Goal: Contribute content

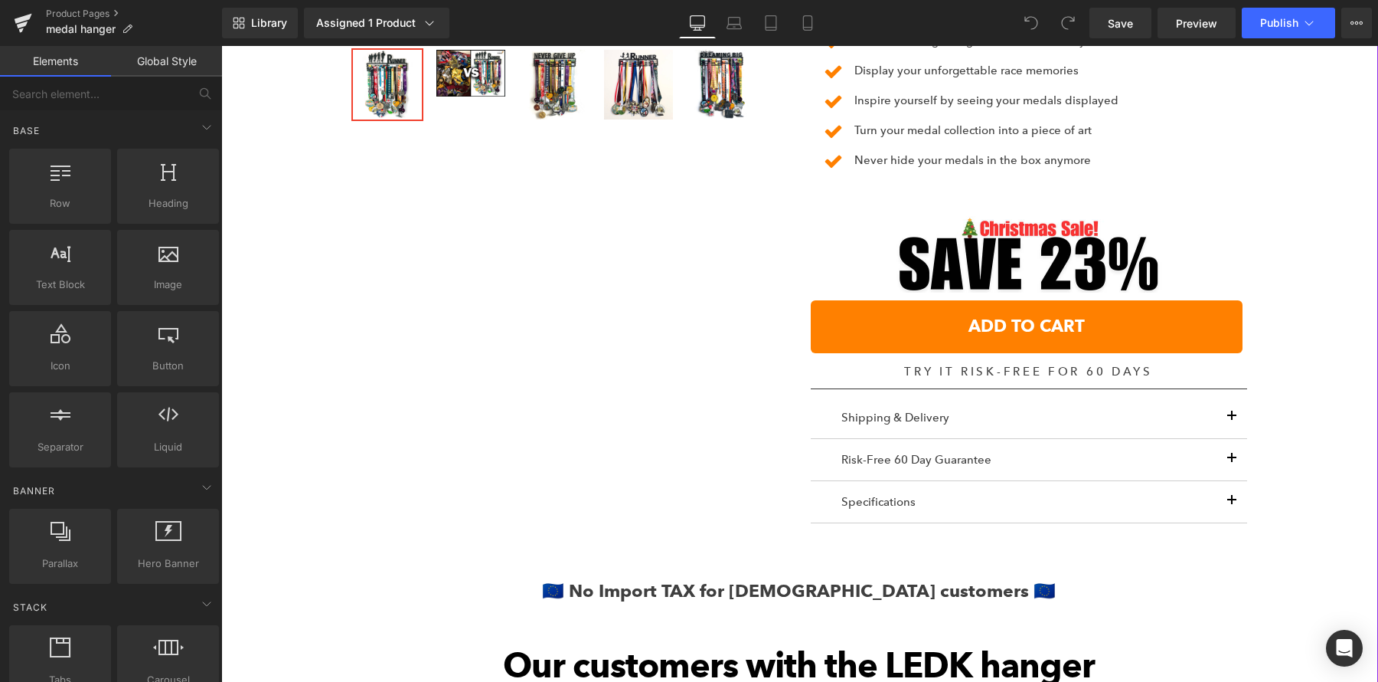
scroll to position [1089, 0]
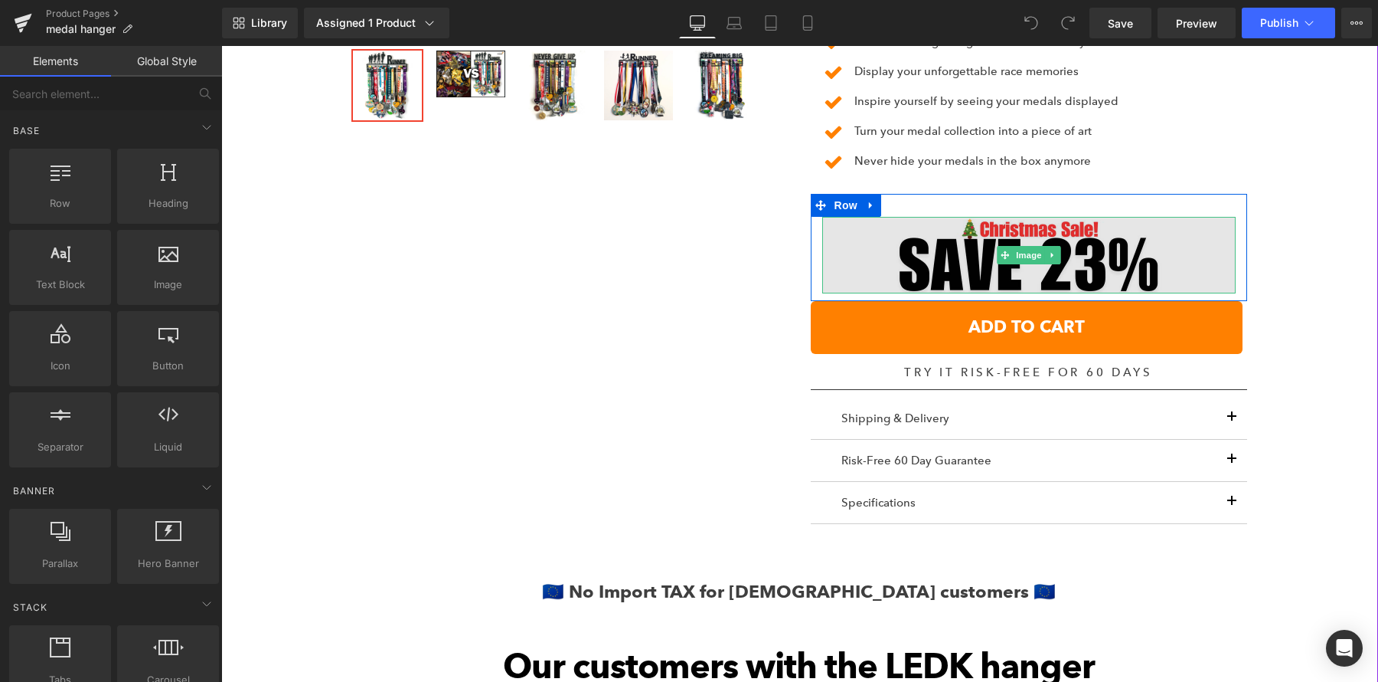
click at [966, 257] on img at bounding box center [1029, 255] width 414 height 77
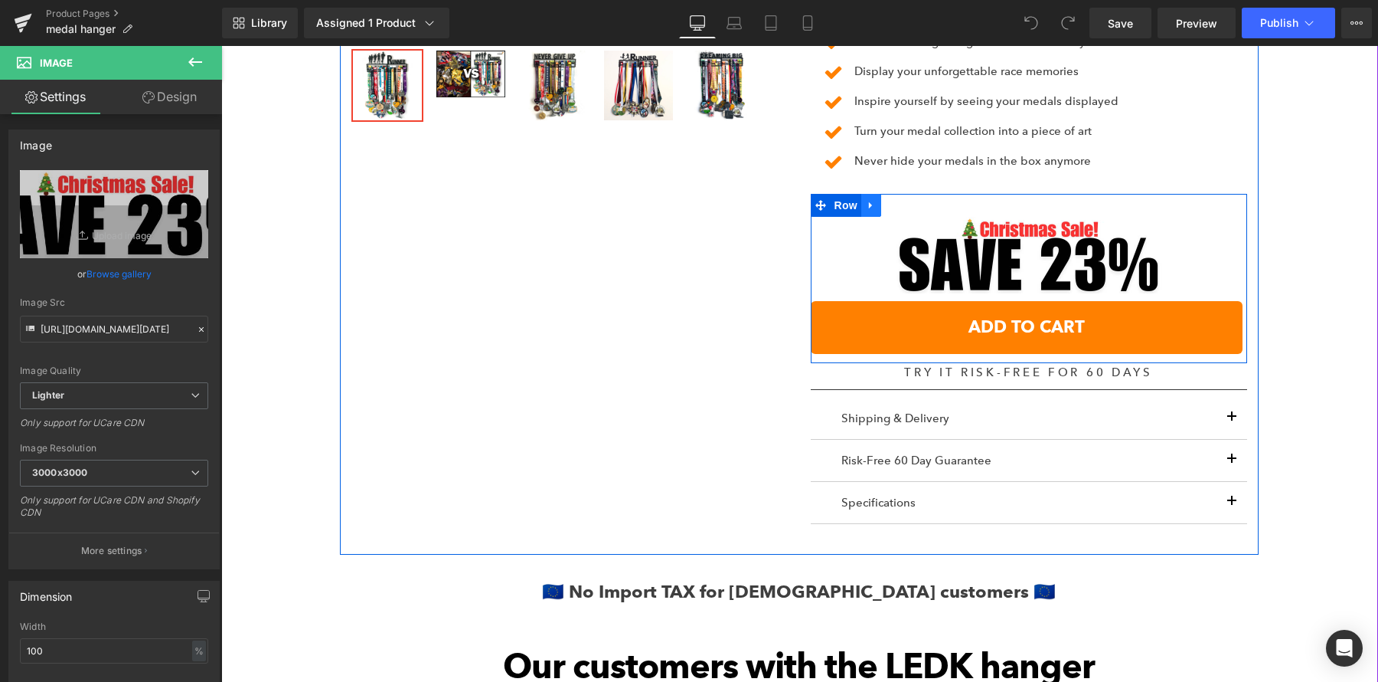
click at [870, 211] on link at bounding box center [871, 205] width 20 height 23
click at [908, 206] on icon at bounding box center [911, 205] width 11 height 11
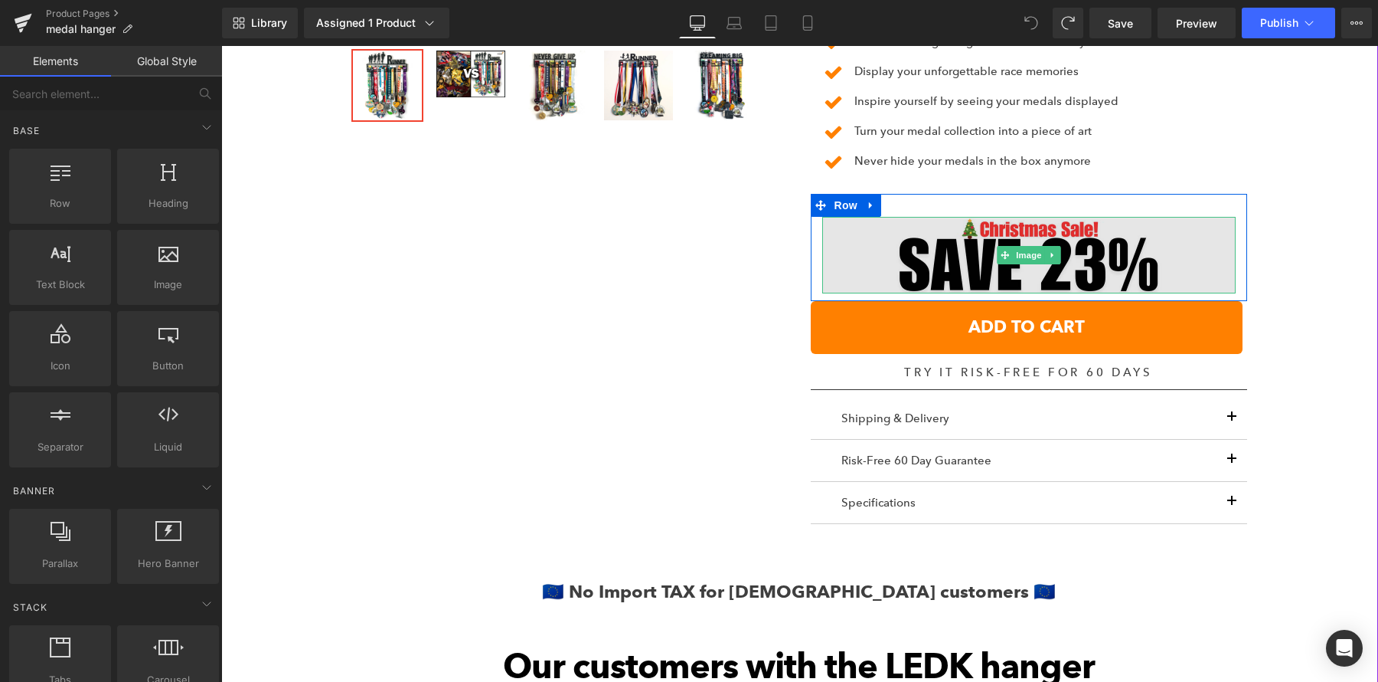
click at [920, 230] on img at bounding box center [1029, 255] width 414 height 77
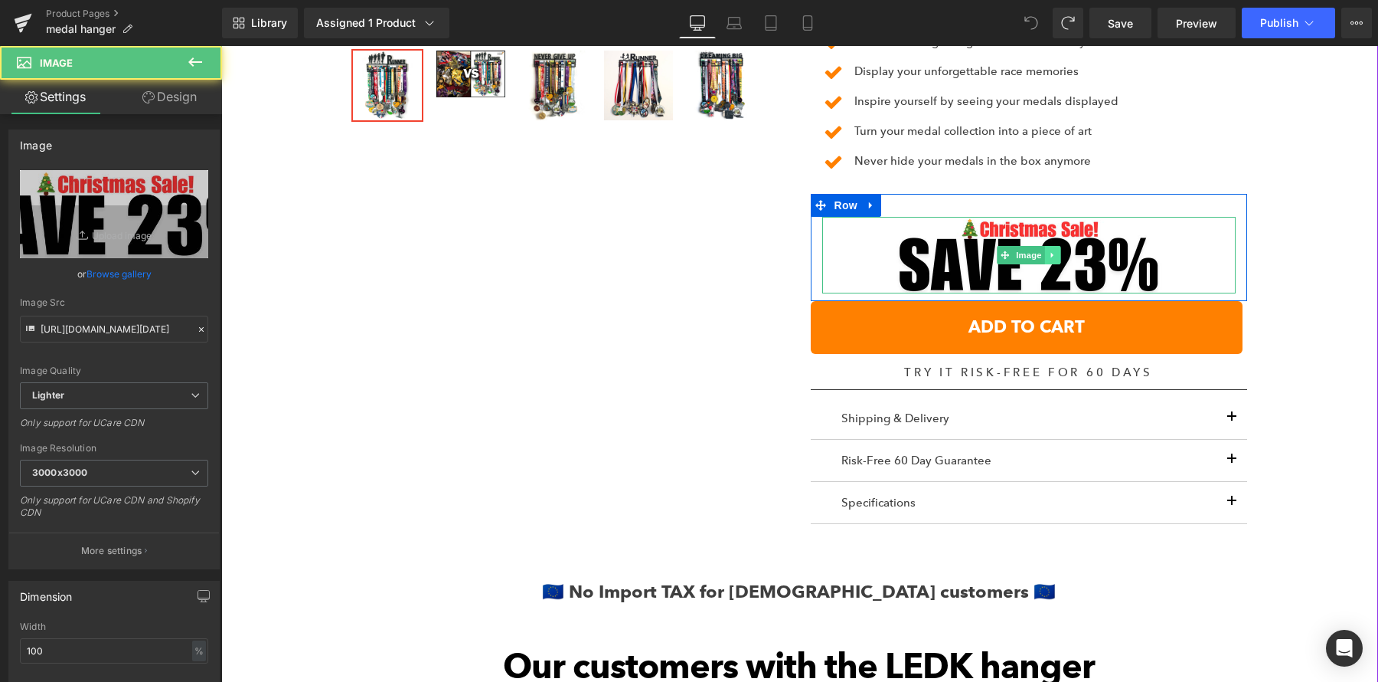
click at [1048, 251] on icon at bounding box center [1052, 254] width 8 height 9
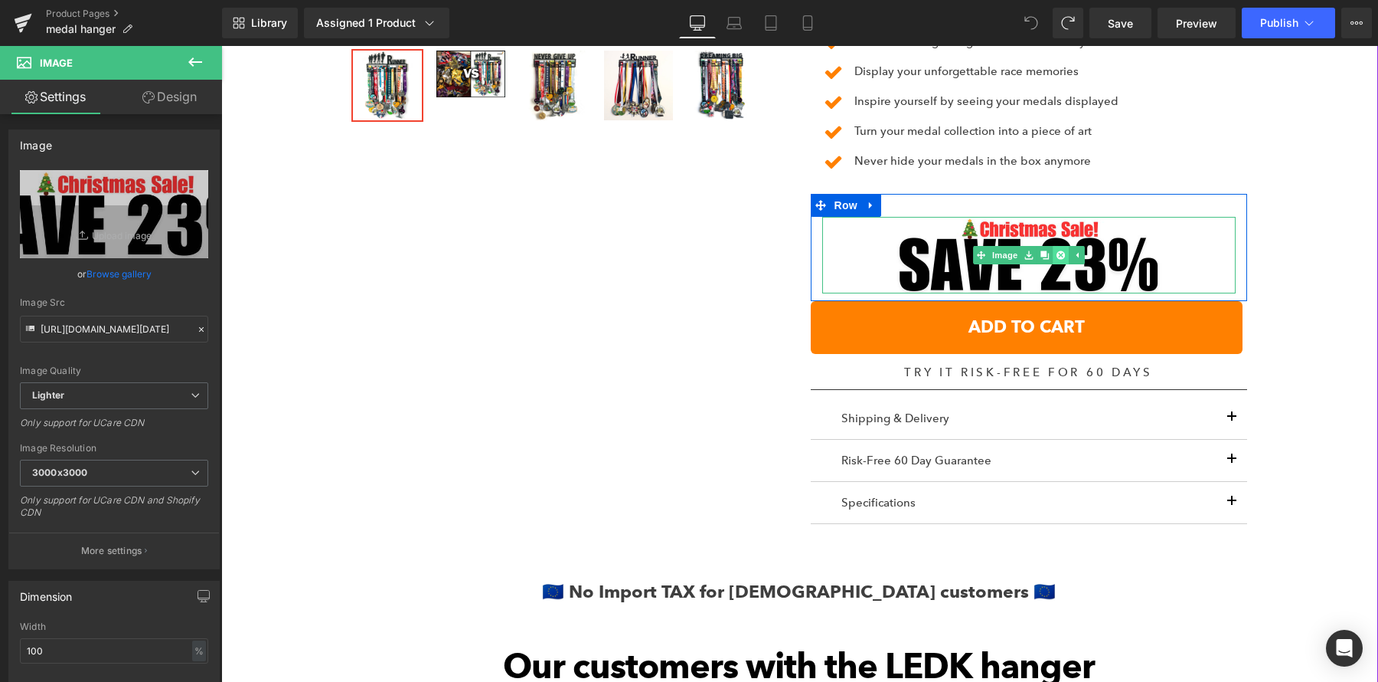
click at [1060, 252] on icon at bounding box center [1060, 255] width 8 height 8
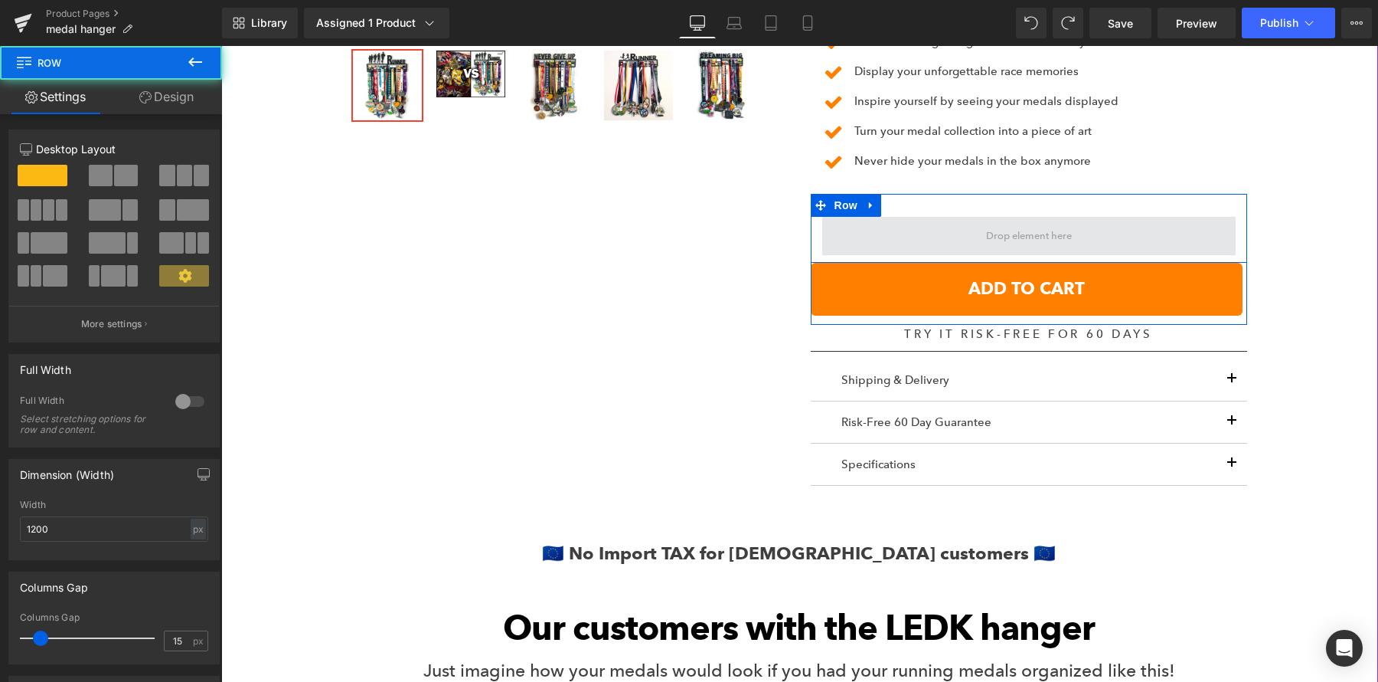
click at [961, 229] on span at bounding box center [1029, 236] width 414 height 38
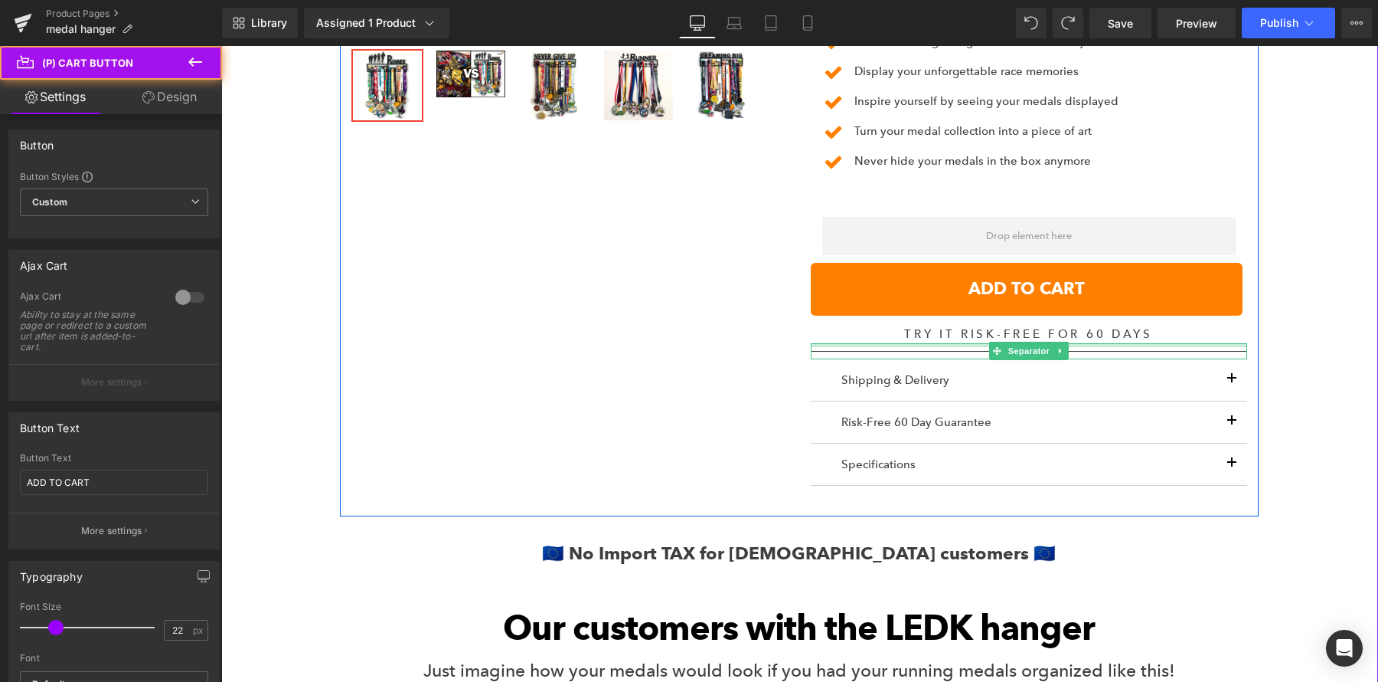
drag, startPoint x: 828, startPoint y: 272, endPoint x: 834, endPoint y: 335, distance: 63.9
click at [834, 335] on div "EXTRA Large Medal Display (30-40 medals) (P) Title Loox Product Page + Stars - …" at bounding box center [1028, 69] width 459 height 877
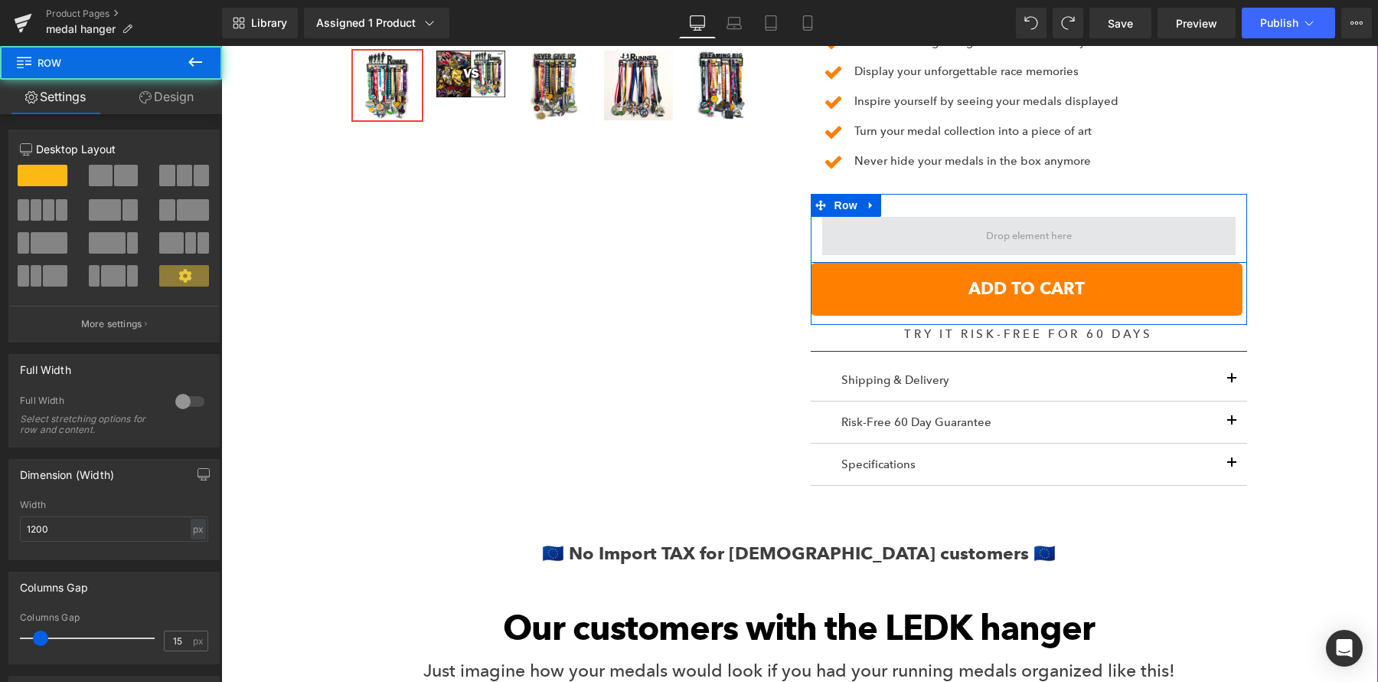
click at [854, 240] on span at bounding box center [1029, 236] width 414 height 38
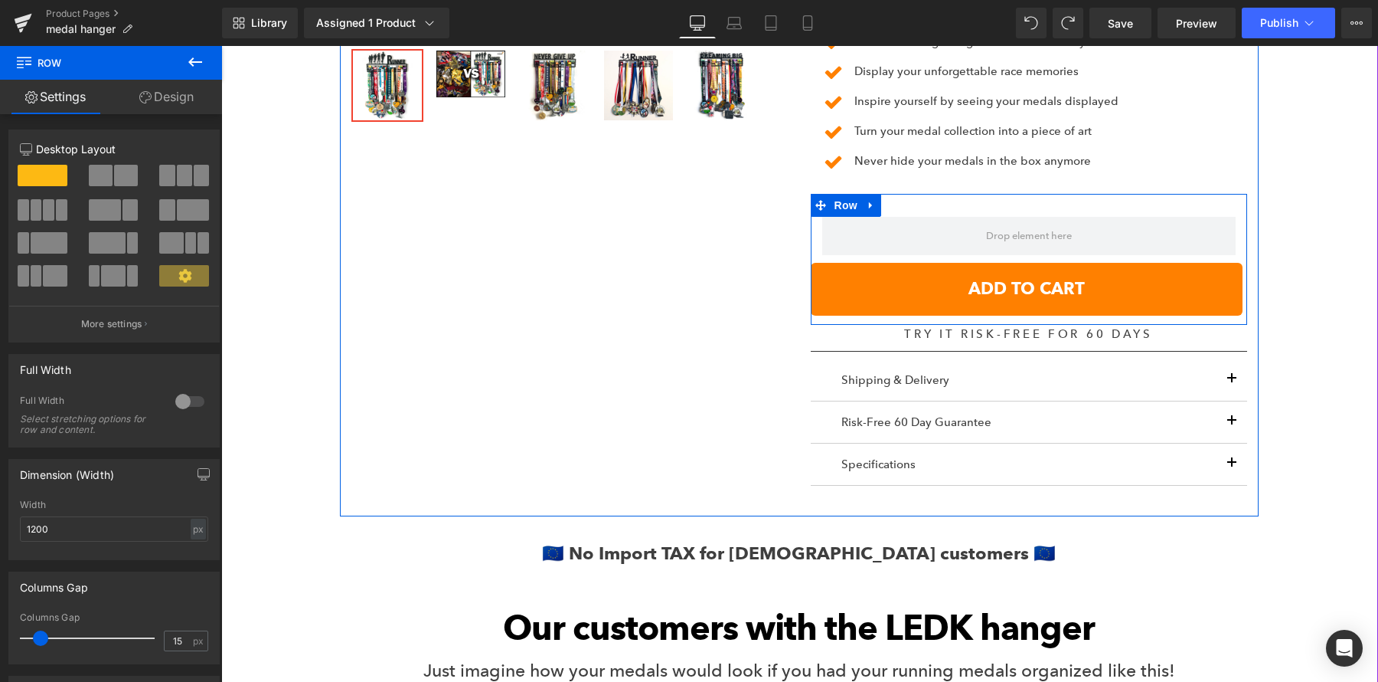
click at [920, 214] on div "Row" at bounding box center [1029, 228] width 436 height 69
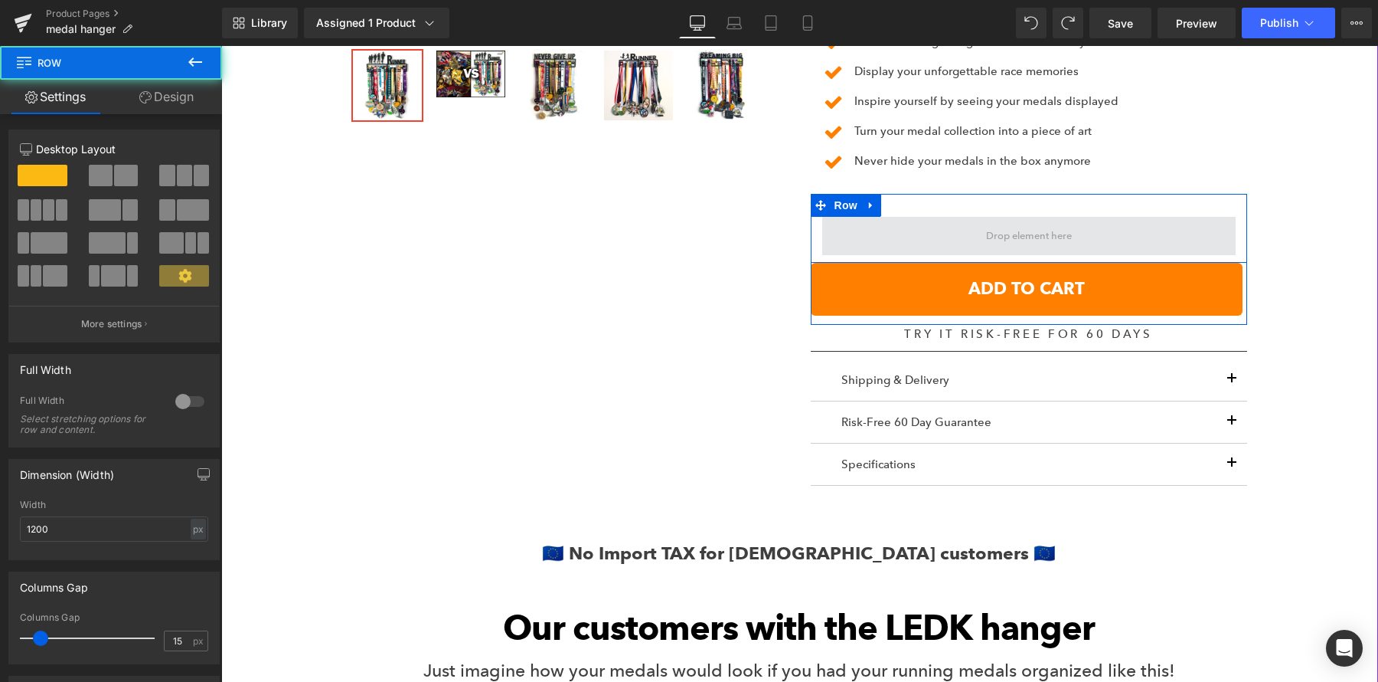
click at [914, 230] on span at bounding box center [1029, 236] width 414 height 38
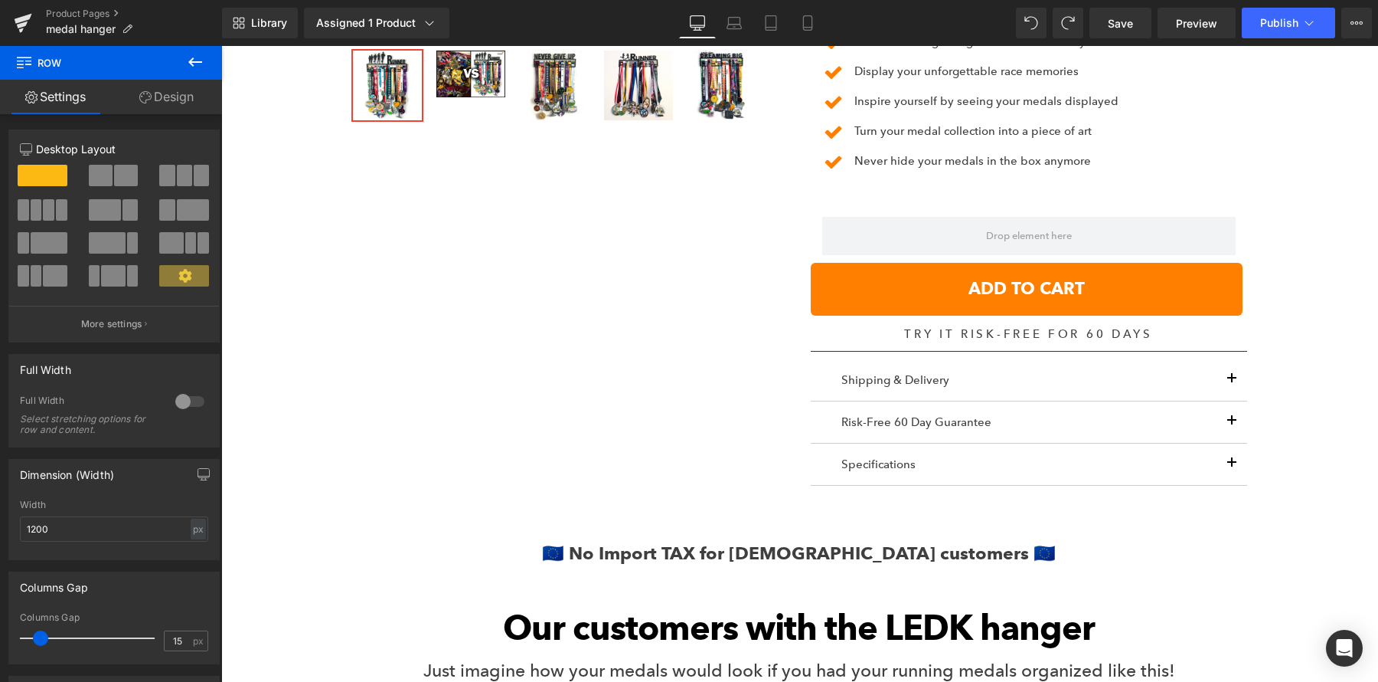
click at [195, 63] on icon at bounding box center [195, 62] width 18 height 18
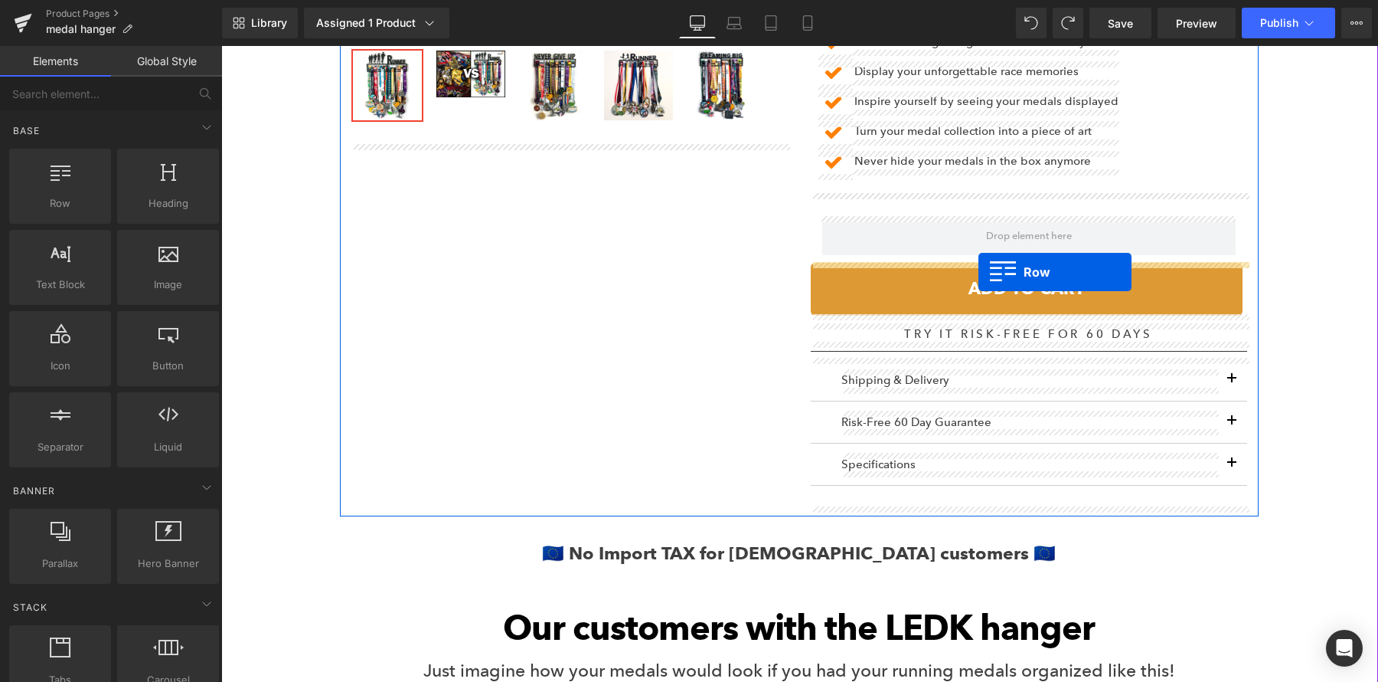
drag, startPoint x: 281, startPoint y: 259, endPoint x: 979, endPoint y: 271, distance: 697.7
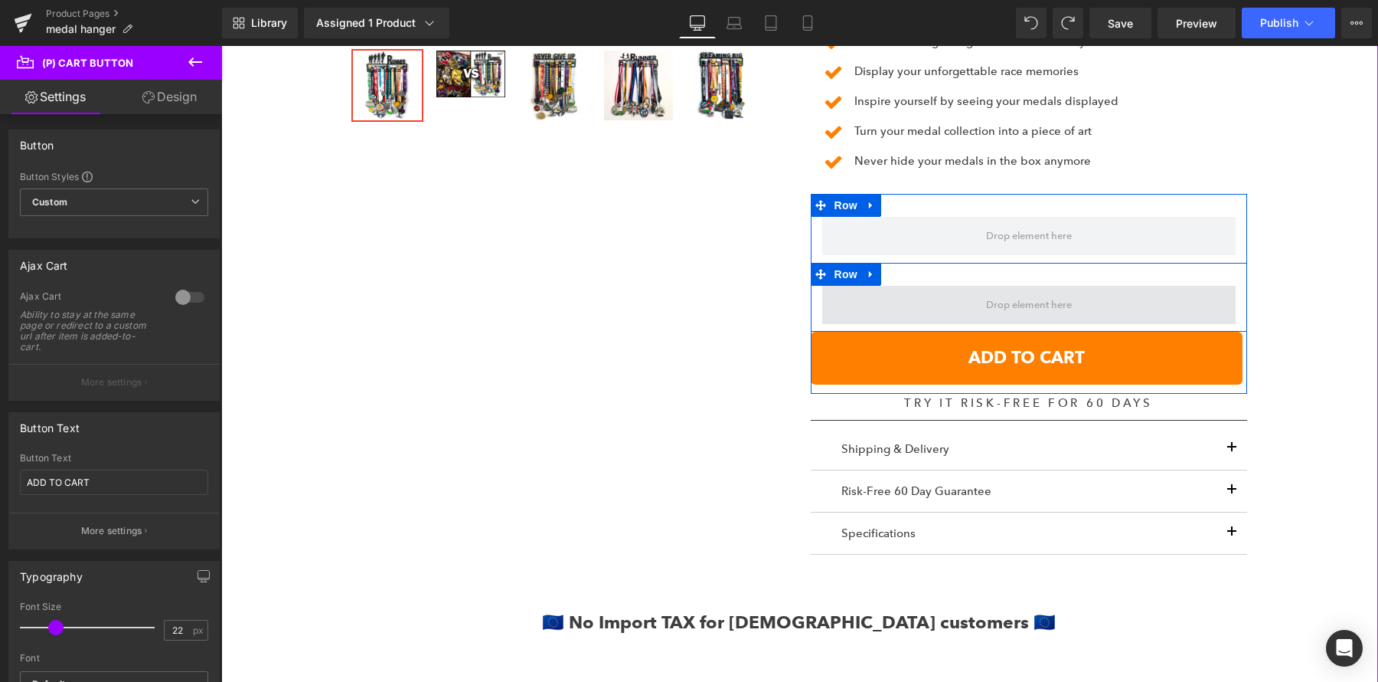
drag, startPoint x: 861, startPoint y: 351, endPoint x: 896, endPoint y: 293, distance: 67.4
click at [896, 293] on div "Row Row ADD TO CART (P) Cart Button" at bounding box center [1029, 289] width 436 height 190
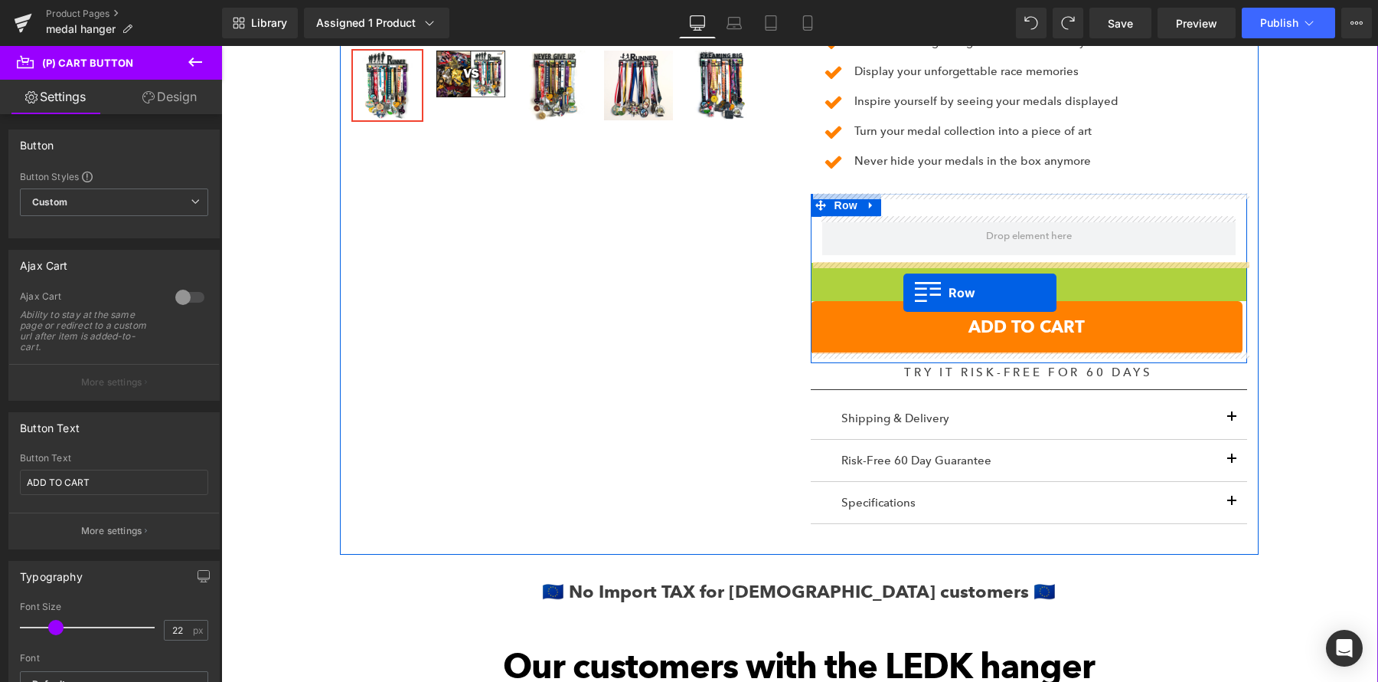
drag, startPoint x: 817, startPoint y: 273, endPoint x: 904, endPoint y: 292, distance: 88.5
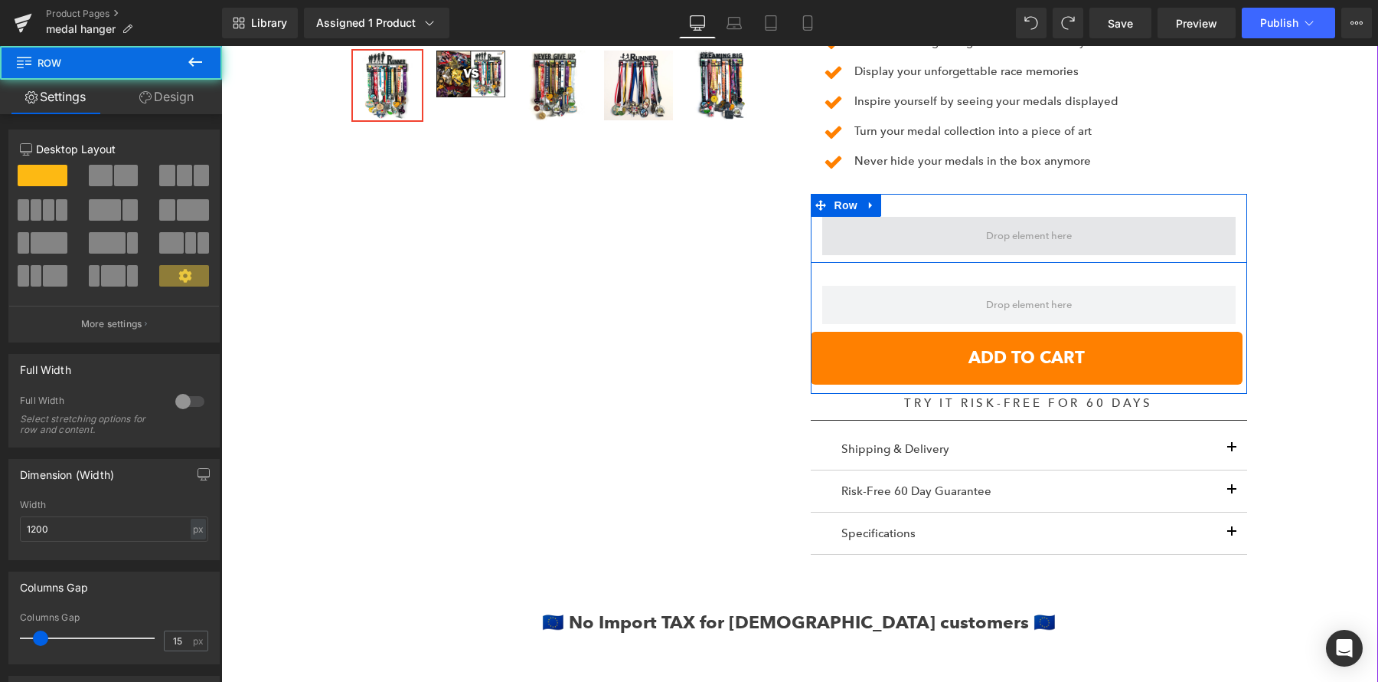
click at [931, 231] on span at bounding box center [1029, 236] width 414 height 38
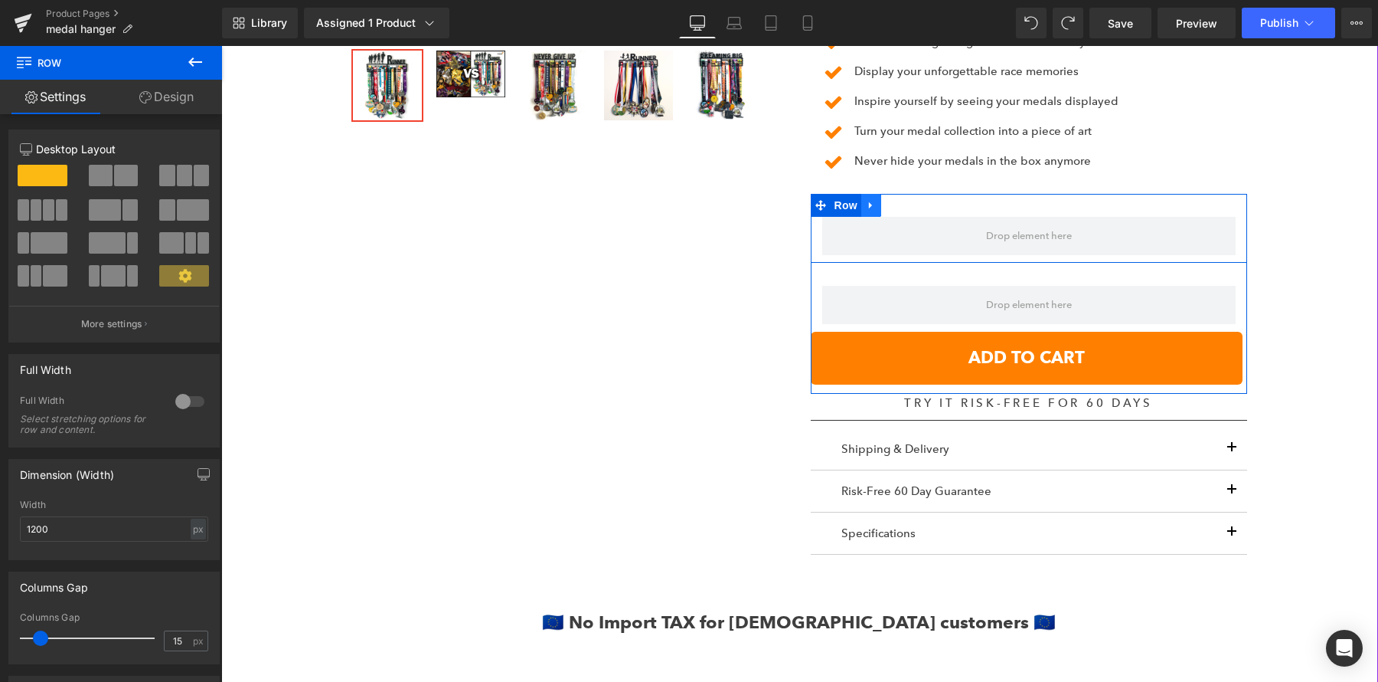
click at [873, 206] on icon at bounding box center [871, 205] width 11 height 11
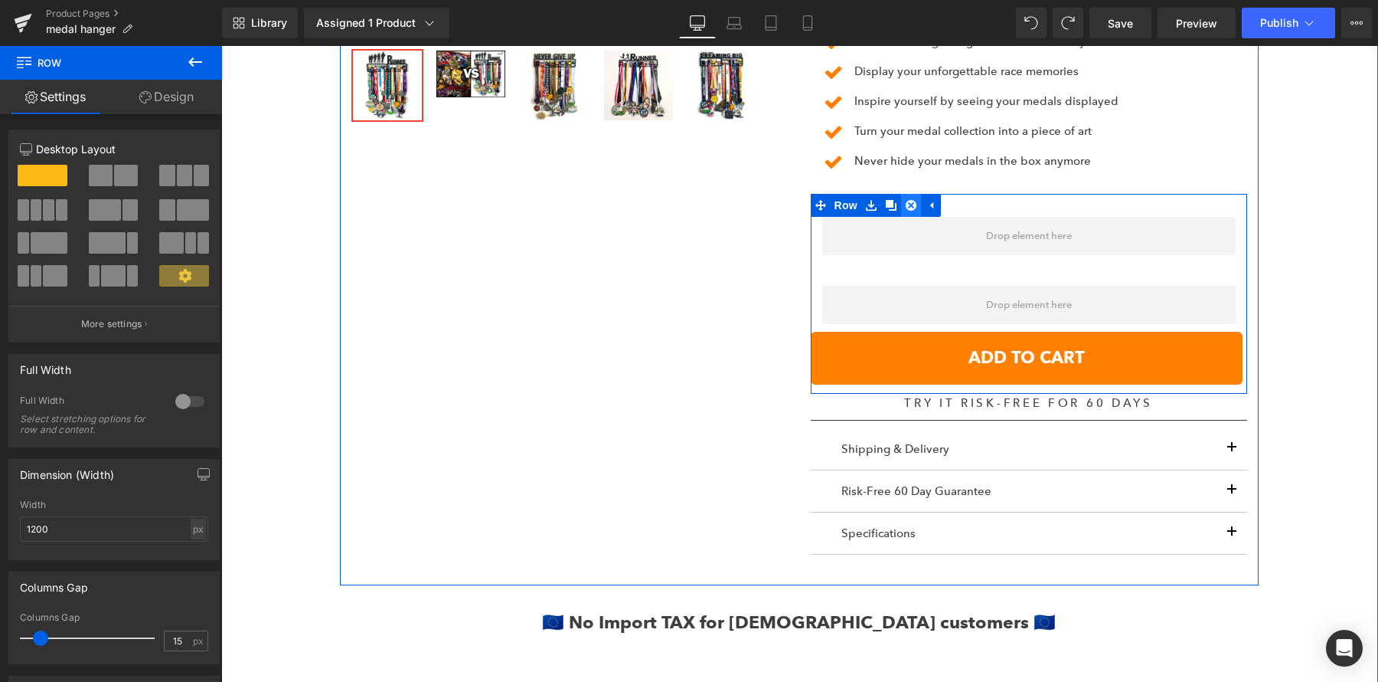
click at [906, 204] on icon at bounding box center [911, 205] width 11 height 11
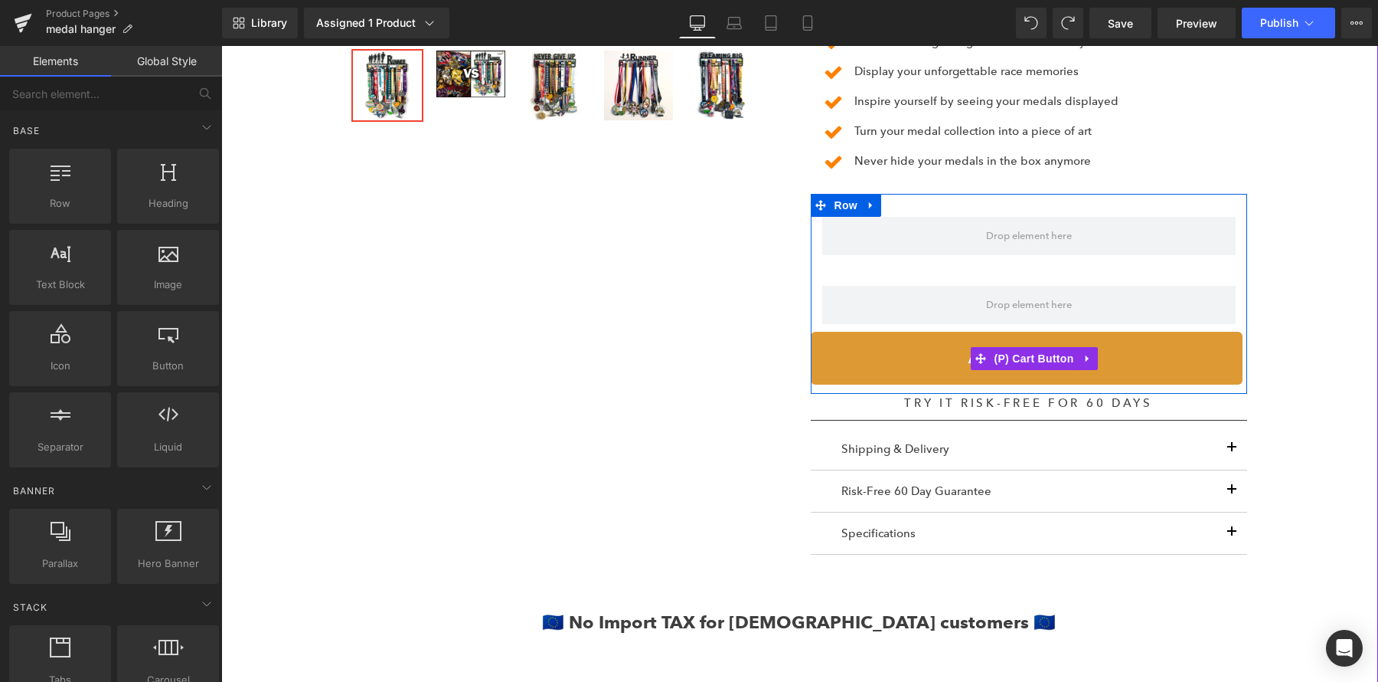
click at [882, 337] on button "ADD TO CART" at bounding box center [1027, 358] width 432 height 52
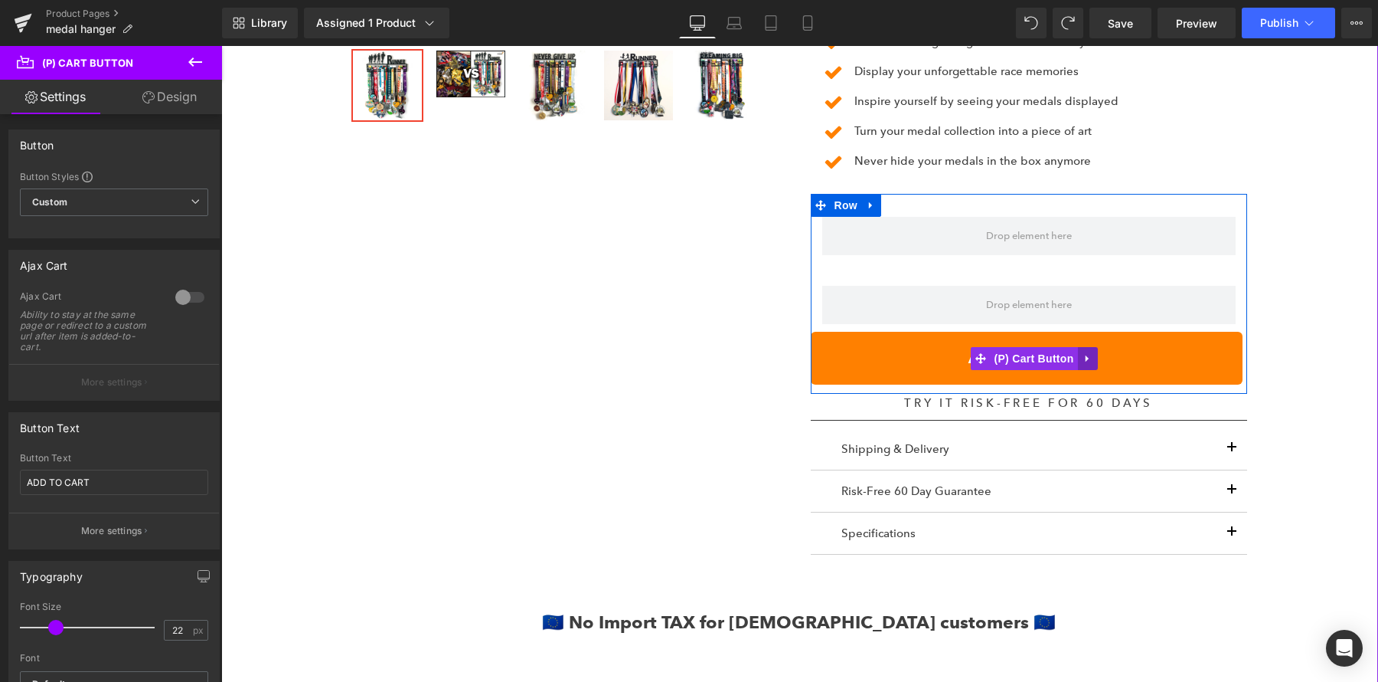
click at [1090, 359] on icon at bounding box center [1088, 357] width 11 height 11
click at [1077, 358] on icon at bounding box center [1078, 358] width 11 height 11
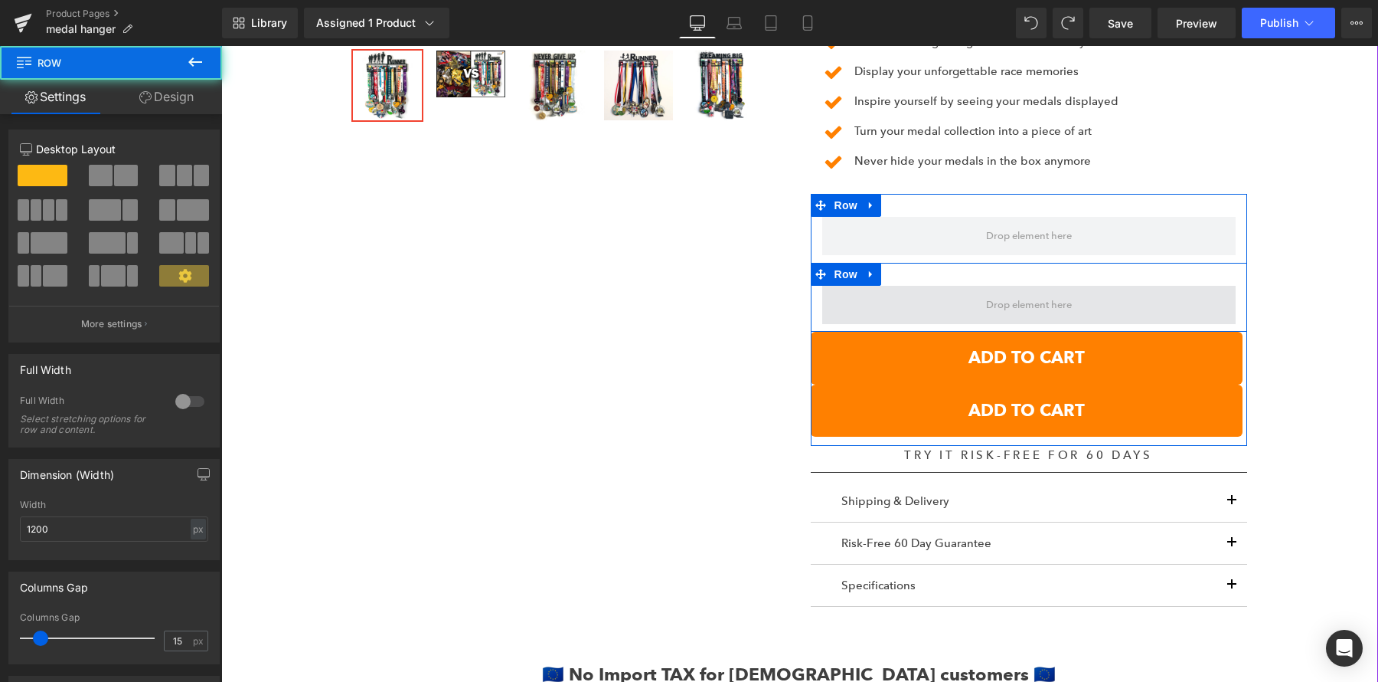
click at [887, 294] on span at bounding box center [1029, 305] width 414 height 38
click at [875, 271] on icon at bounding box center [871, 274] width 11 height 11
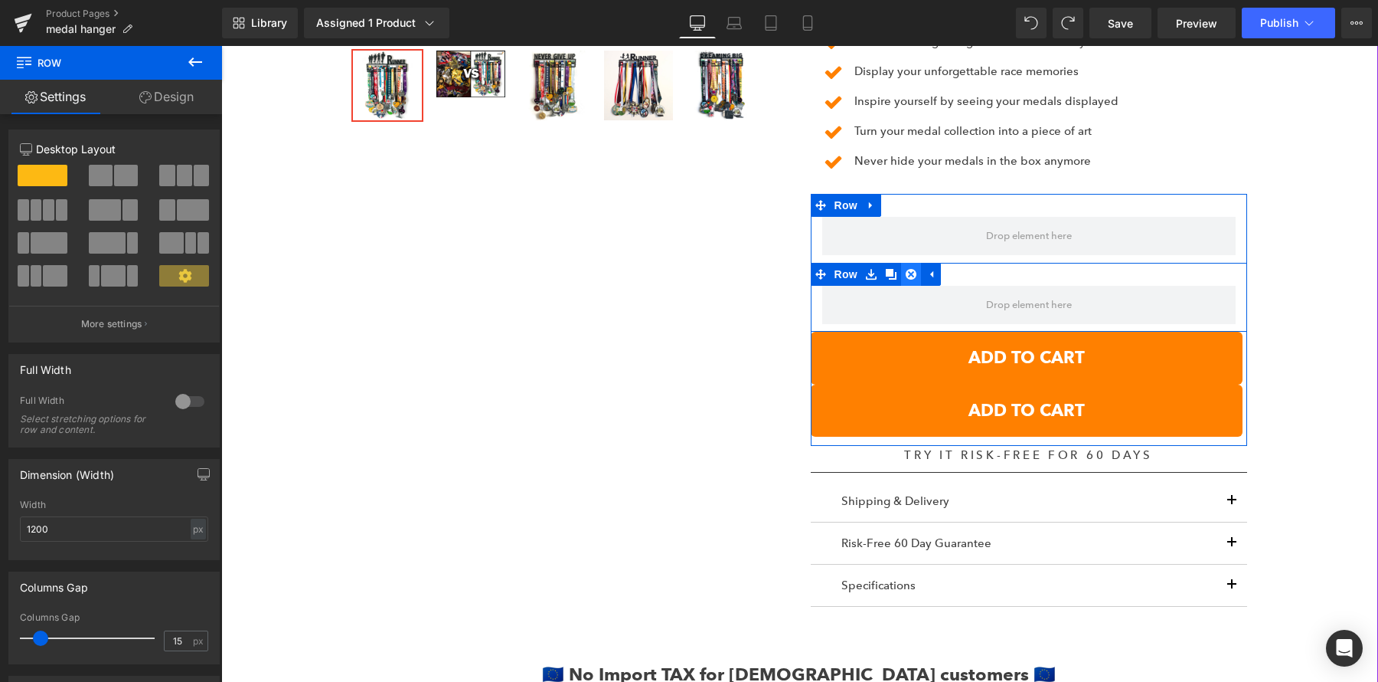
click at [911, 269] on icon at bounding box center [911, 274] width 11 height 11
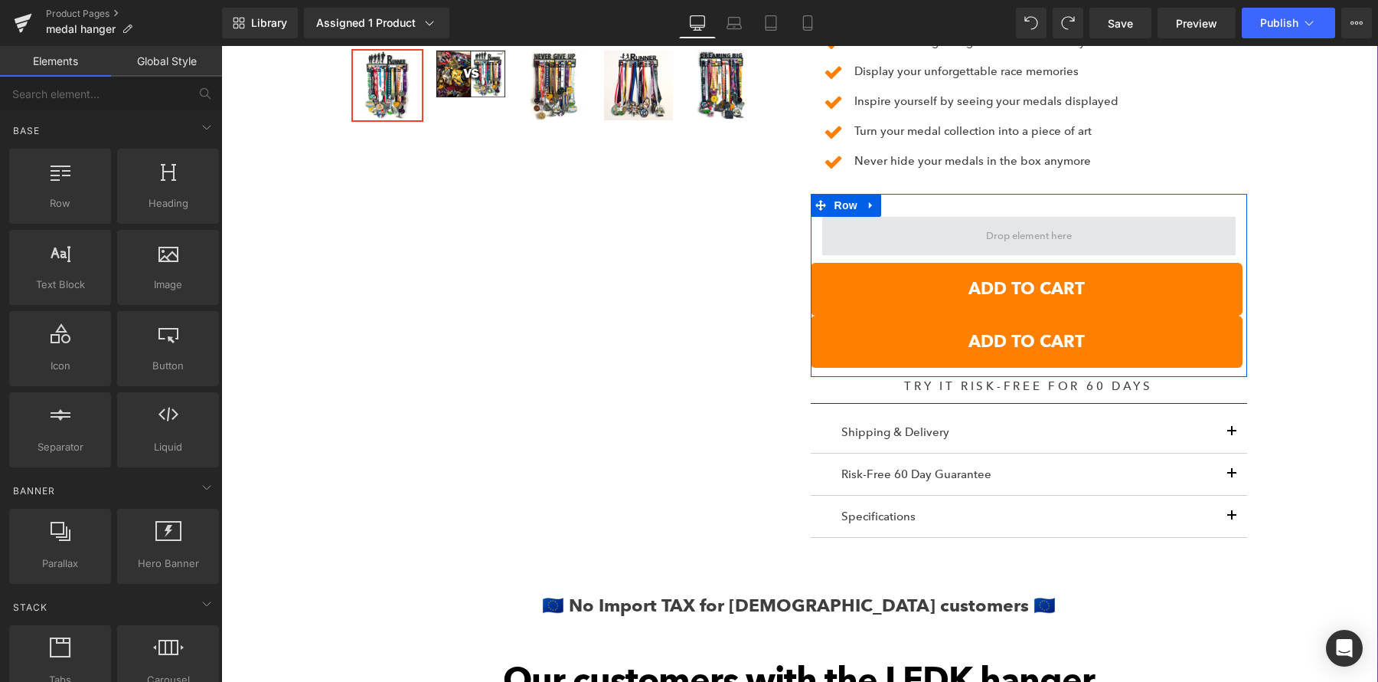
click at [926, 219] on span at bounding box center [1029, 236] width 414 height 38
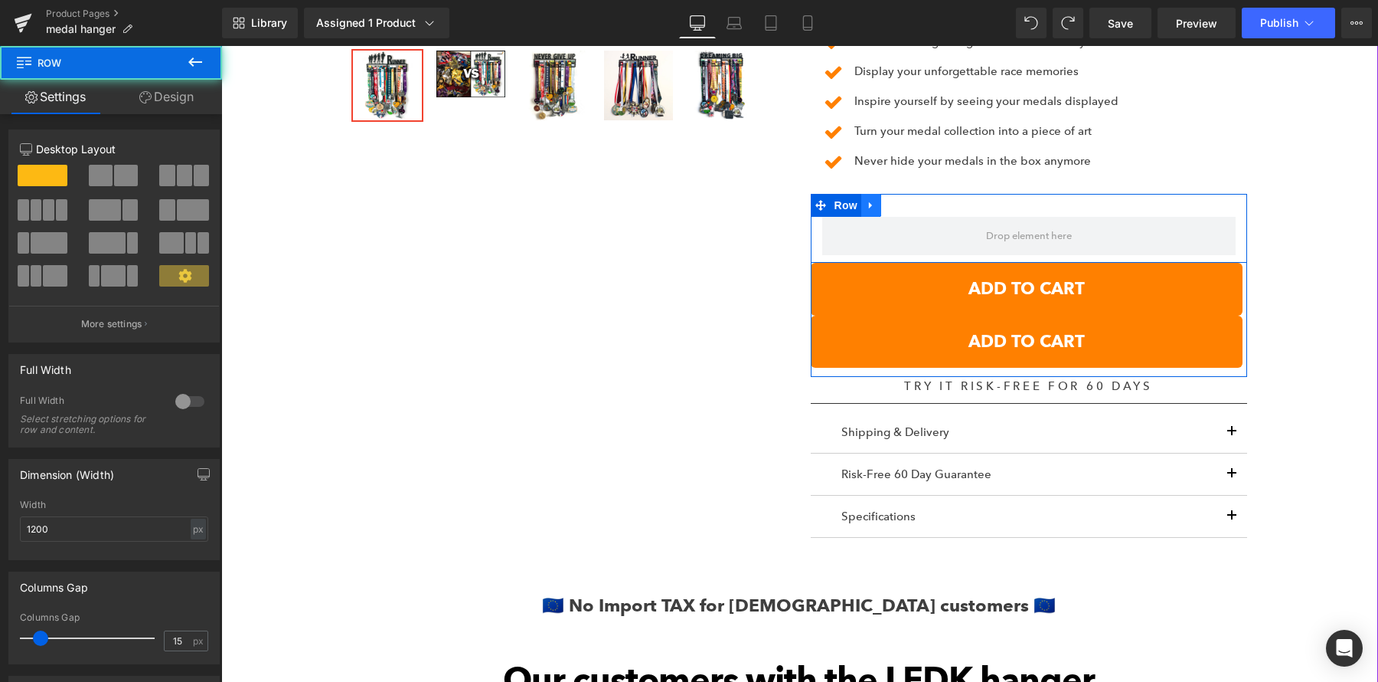
click at [878, 200] on link at bounding box center [871, 205] width 20 height 23
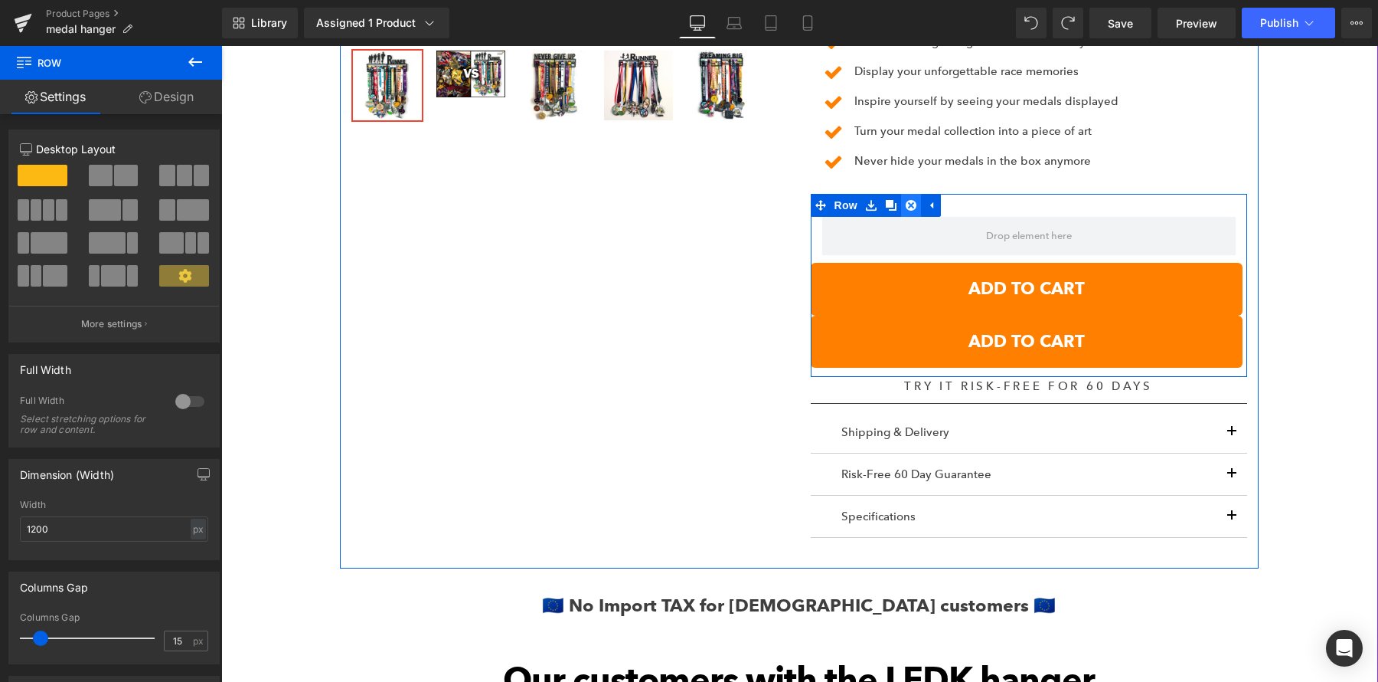
click at [910, 205] on icon at bounding box center [911, 205] width 11 height 11
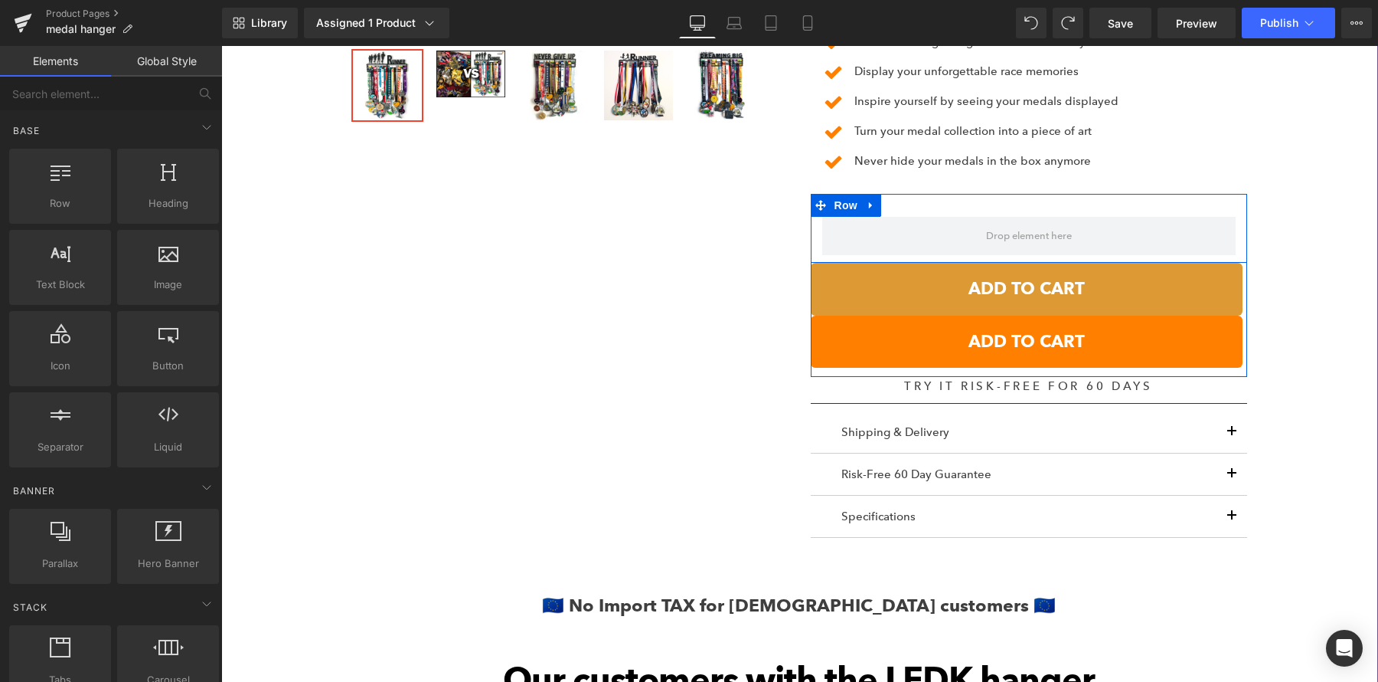
click at [884, 275] on button "ADD TO CART" at bounding box center [1027, 289] width 432 height 52
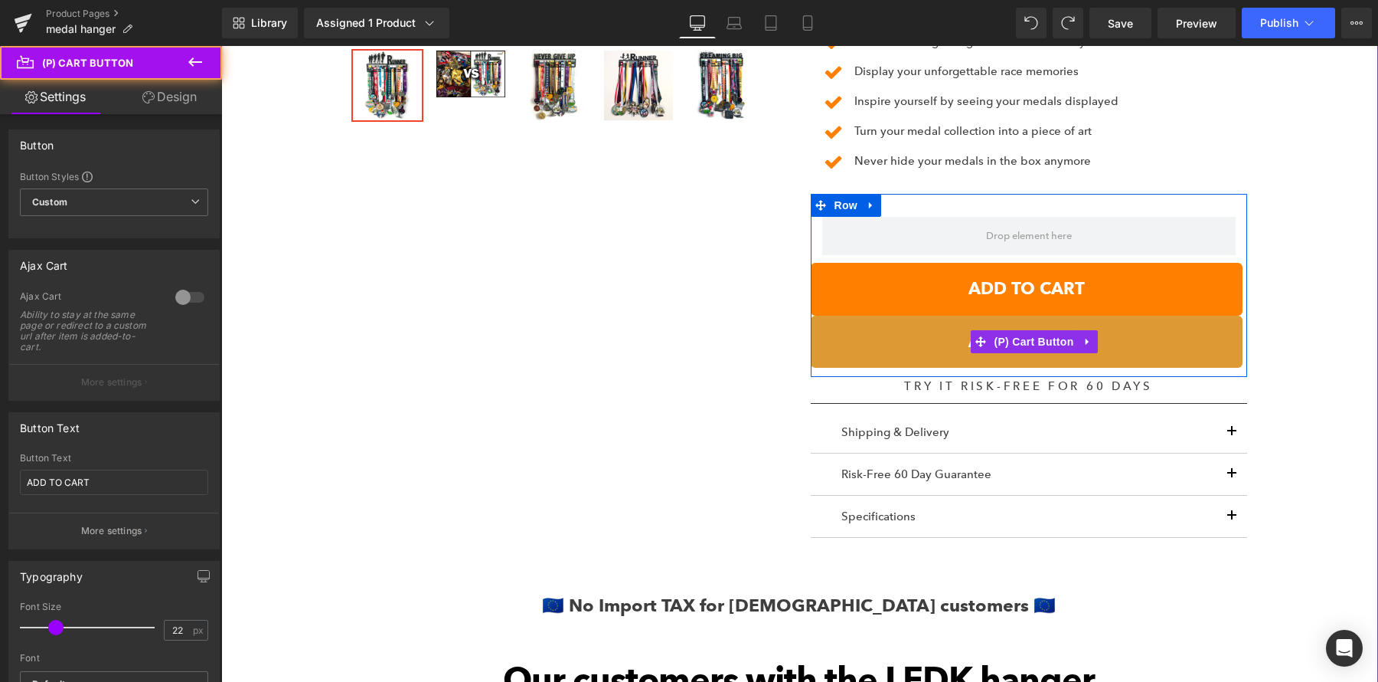
click at [852, 344] on button "ADD TO CART" at bounding box center [1027, 341] width 432 height 52
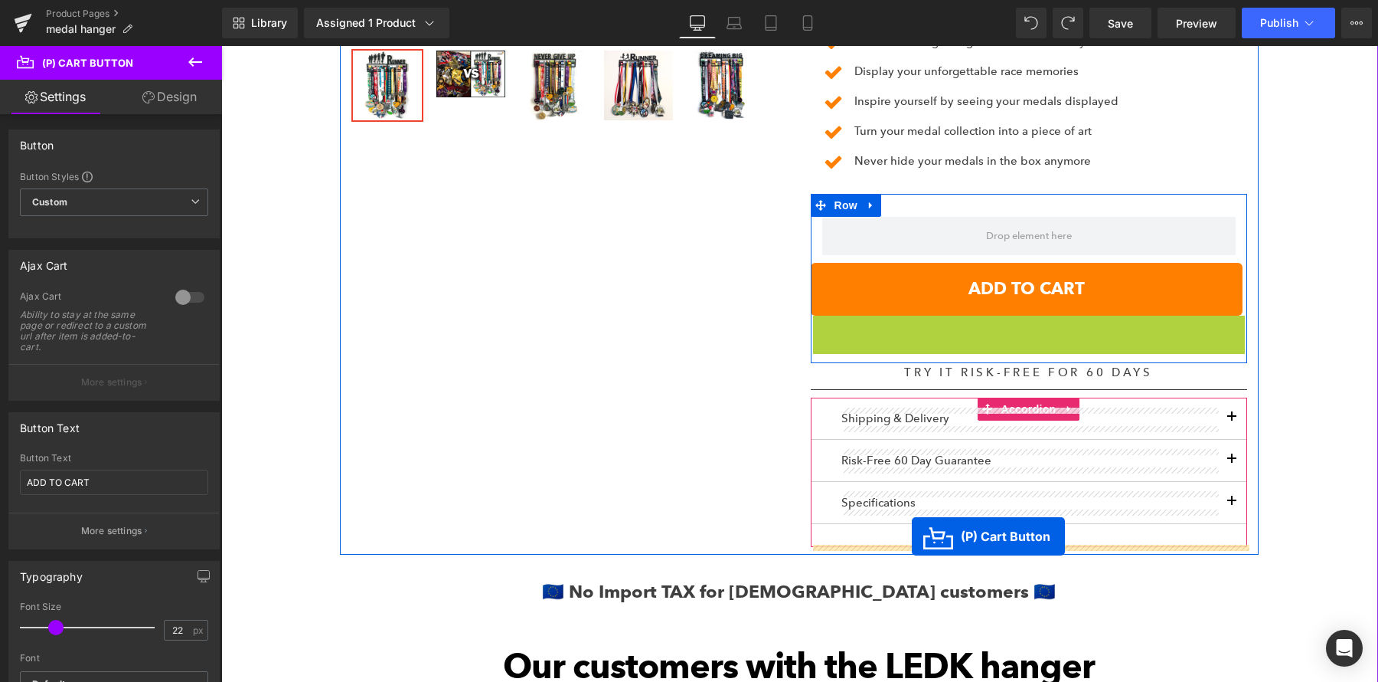
drag, startPoint x: 979, startPoint y: 342, endPoint x: 912, endPoint y: 535, distance: 203.4
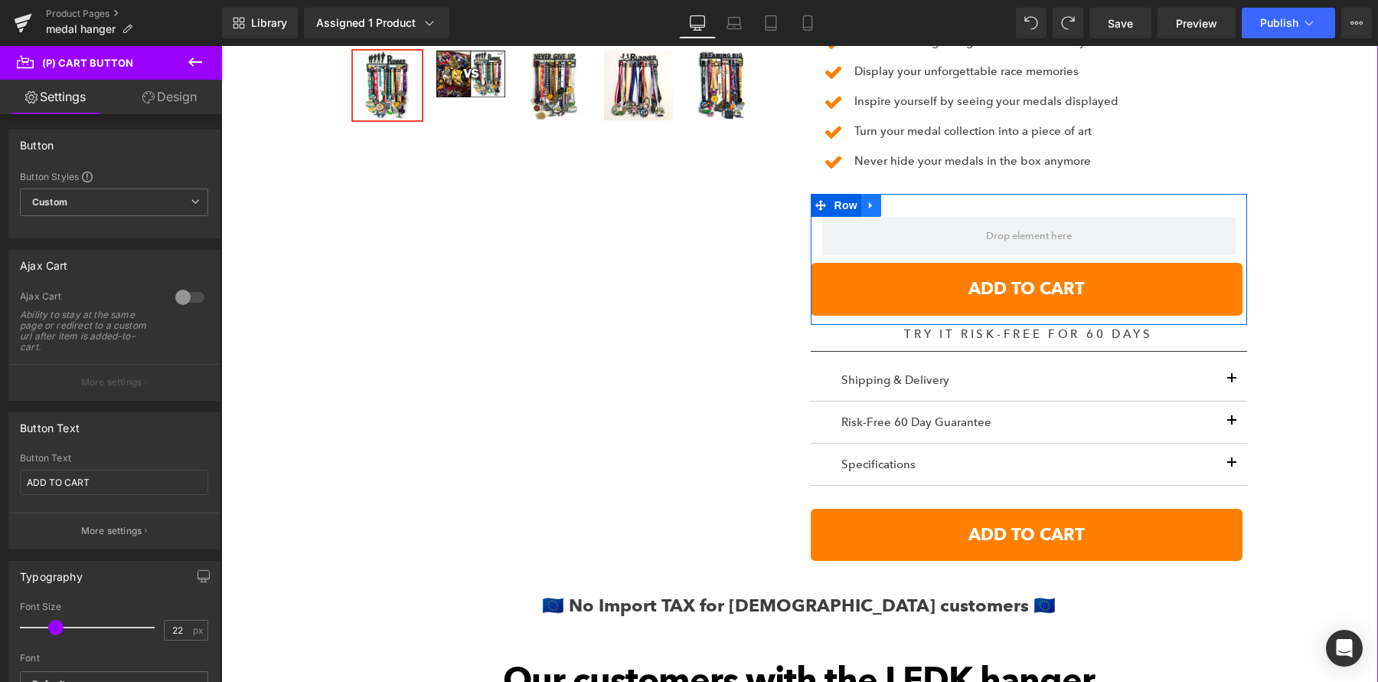
click at [875, 211] on link at bounding box center [871, 205] width 20 height 23
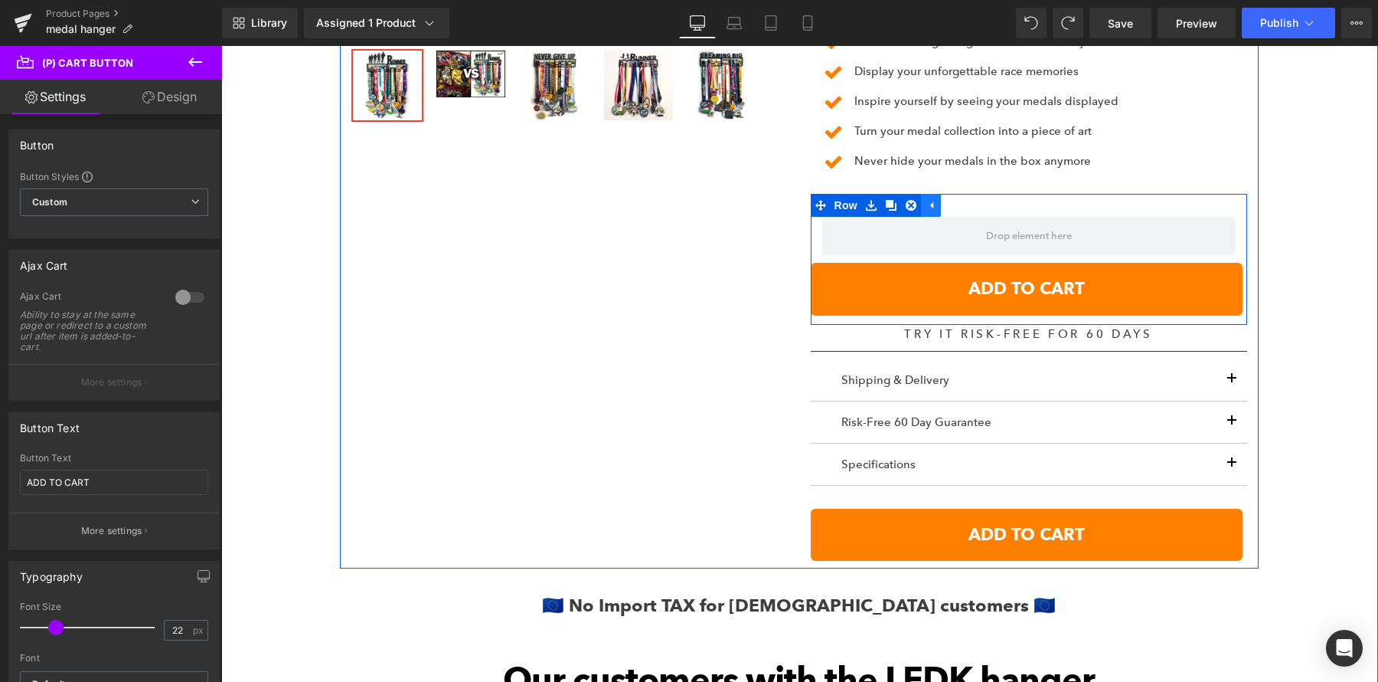
click at [930, 207] on icon at bounding box center [931, 205] width 11 height 11
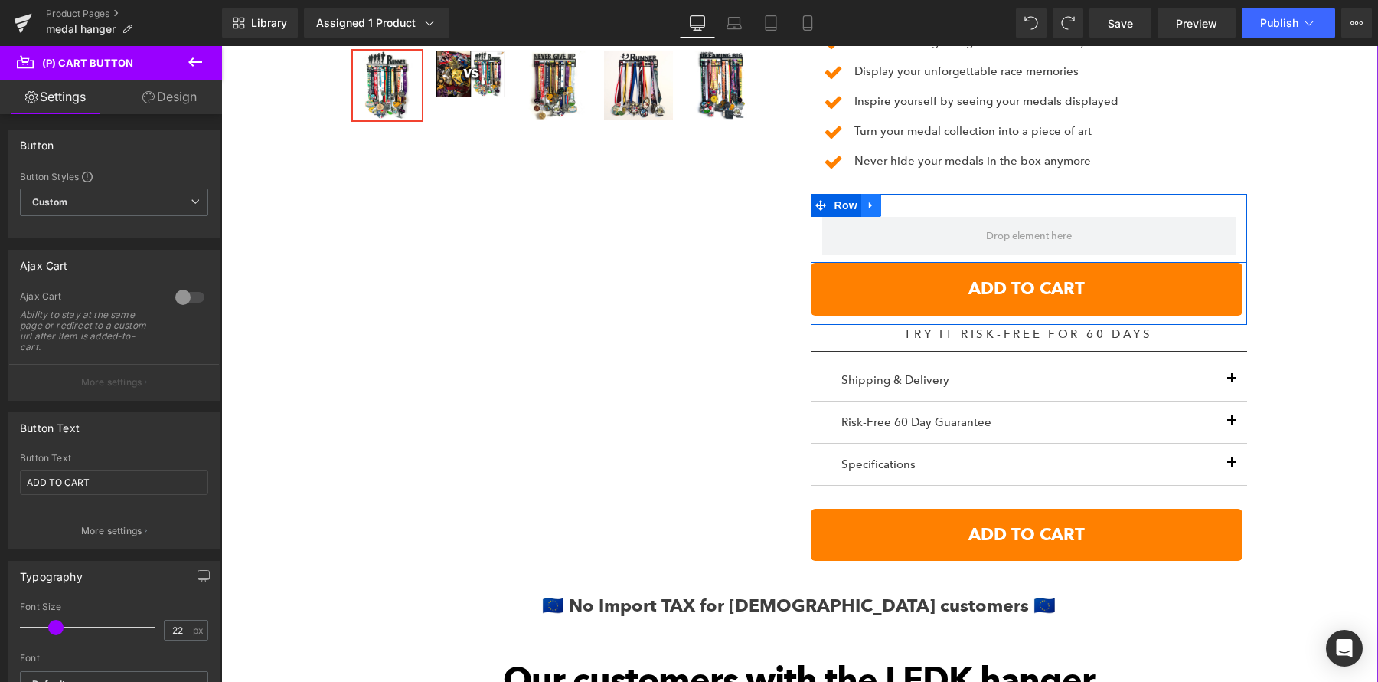
click at [875, 203] on icon at bounding box center [871, 205] width 11 height 11
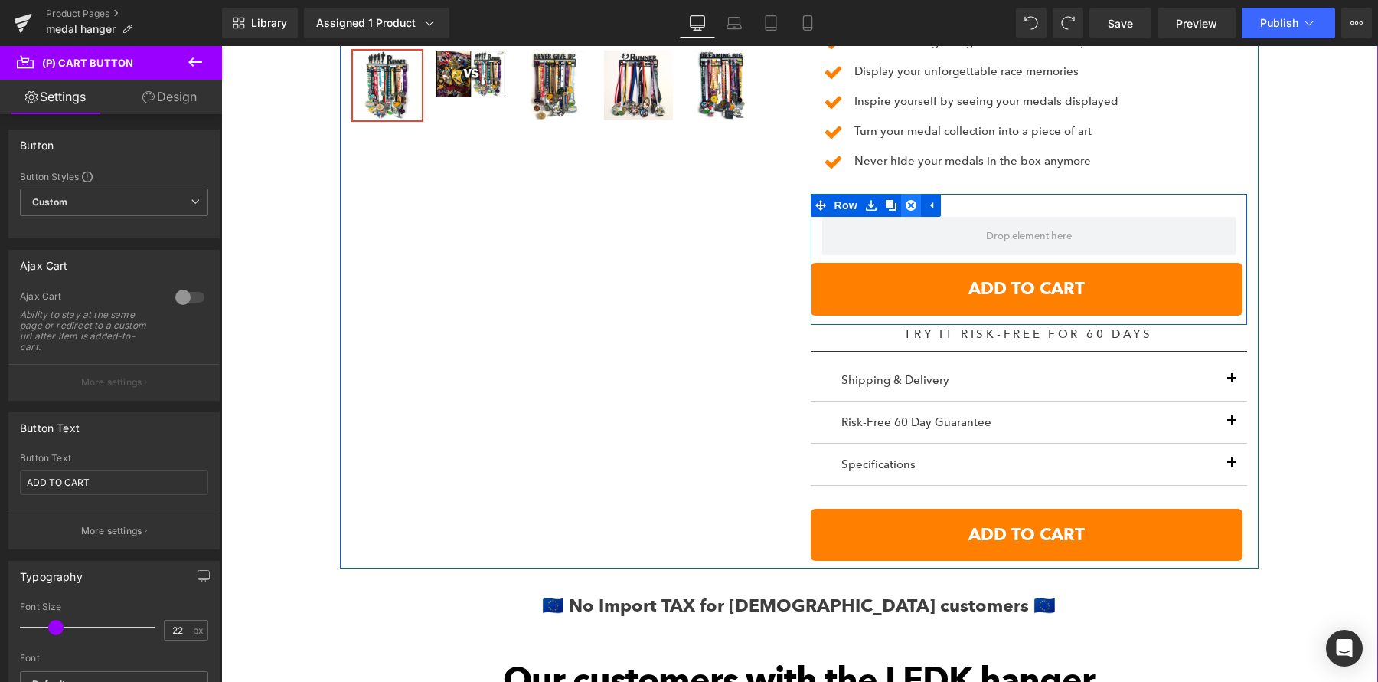
click at [907, 204] on icon at bounding box center [911, 205] width 11 height 11
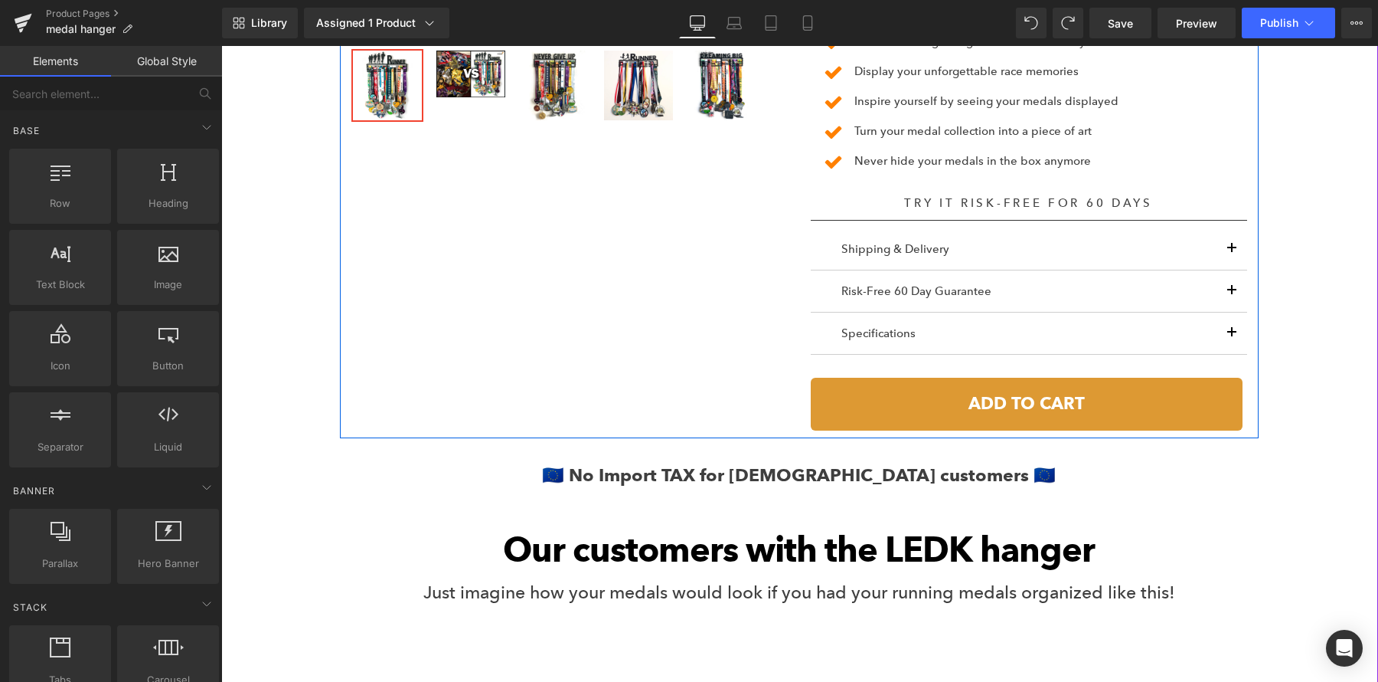
click at [853, 391] on button "ADD TO CART" at bounding box center [1027, 404] width 432 height 52
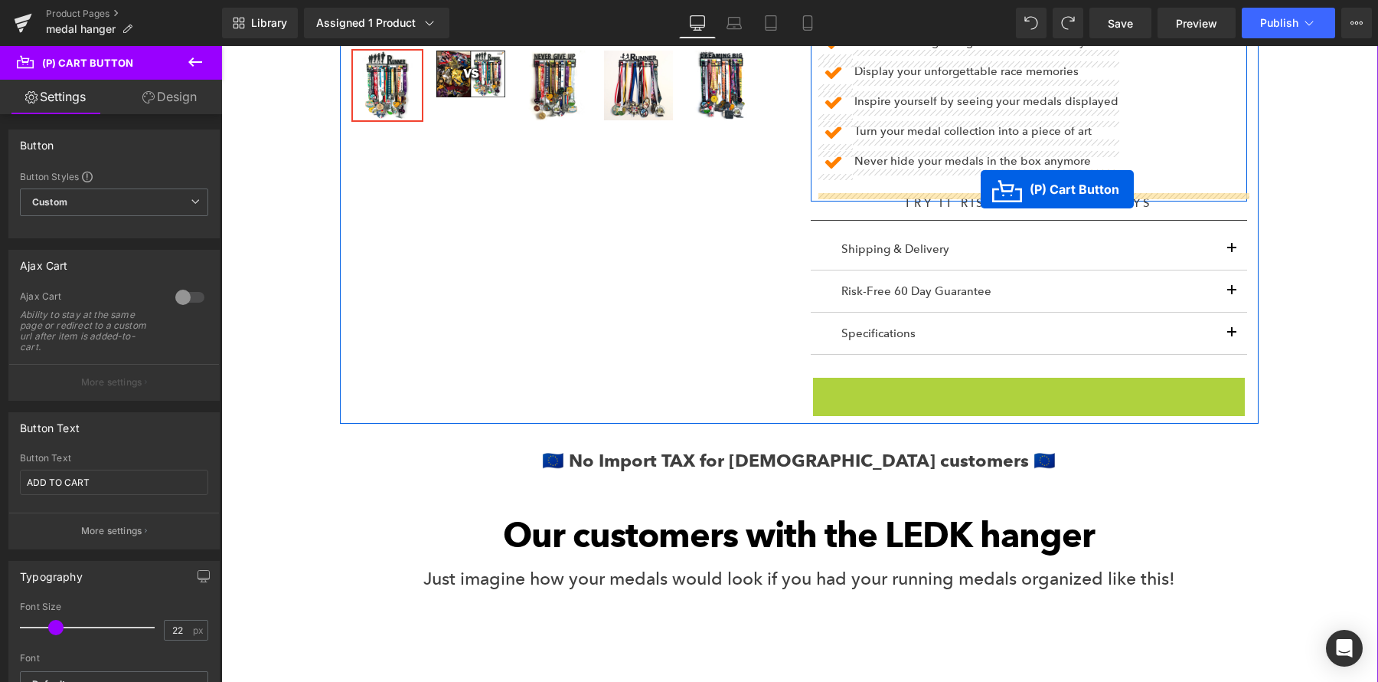
drag, startPoint x: 979, startPoint y: 401, endPoint x: 981, endPoint y: 188, distance: 212.1
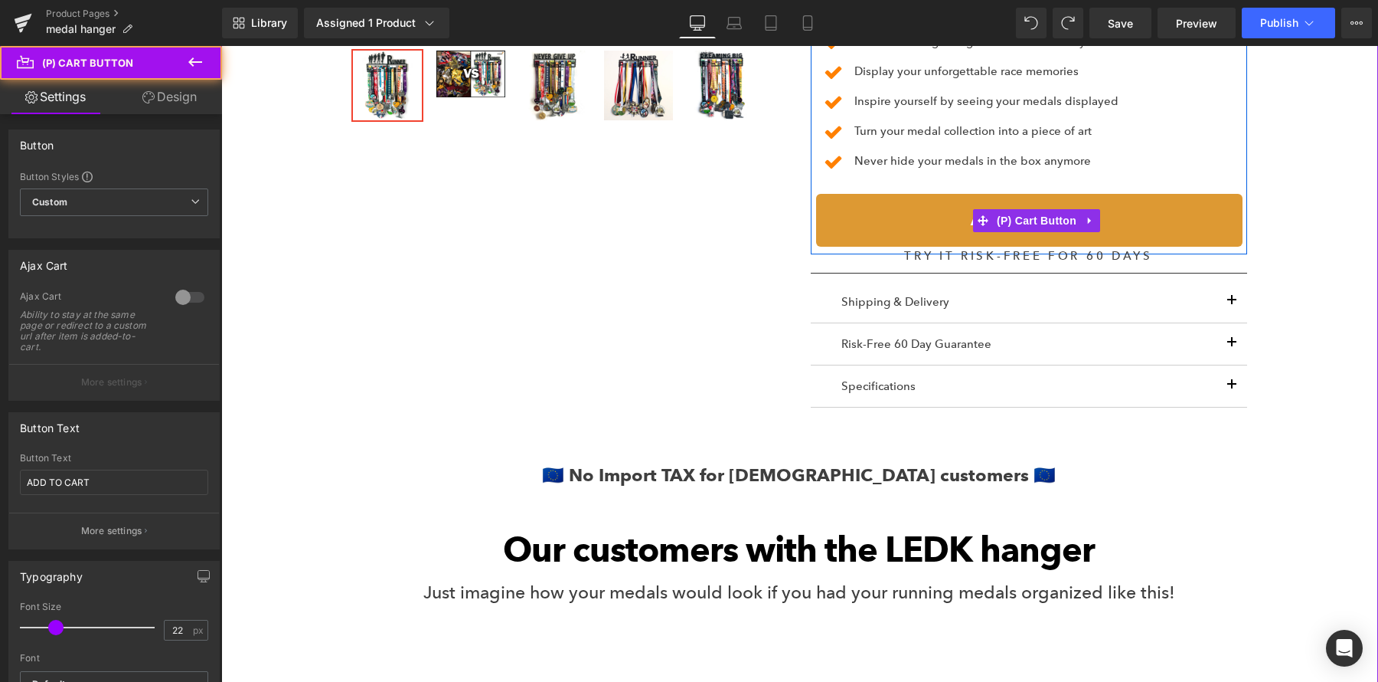
click at [845, 211] on button "ADD TO CART" at bounding box center [1029, 220] width 427 height 52
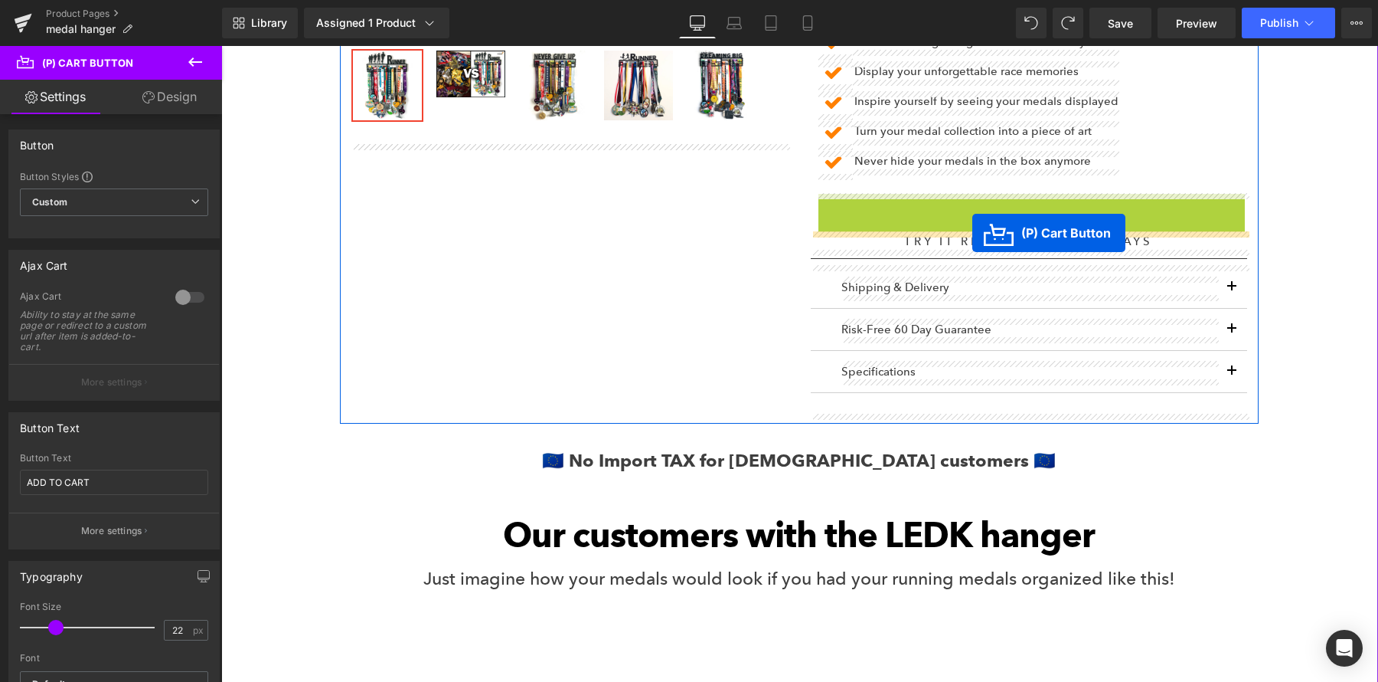
drag, startPoint x: 975, startPoint y: 214, endPoint x: 973, endPoint y: 232, distance: 17.8
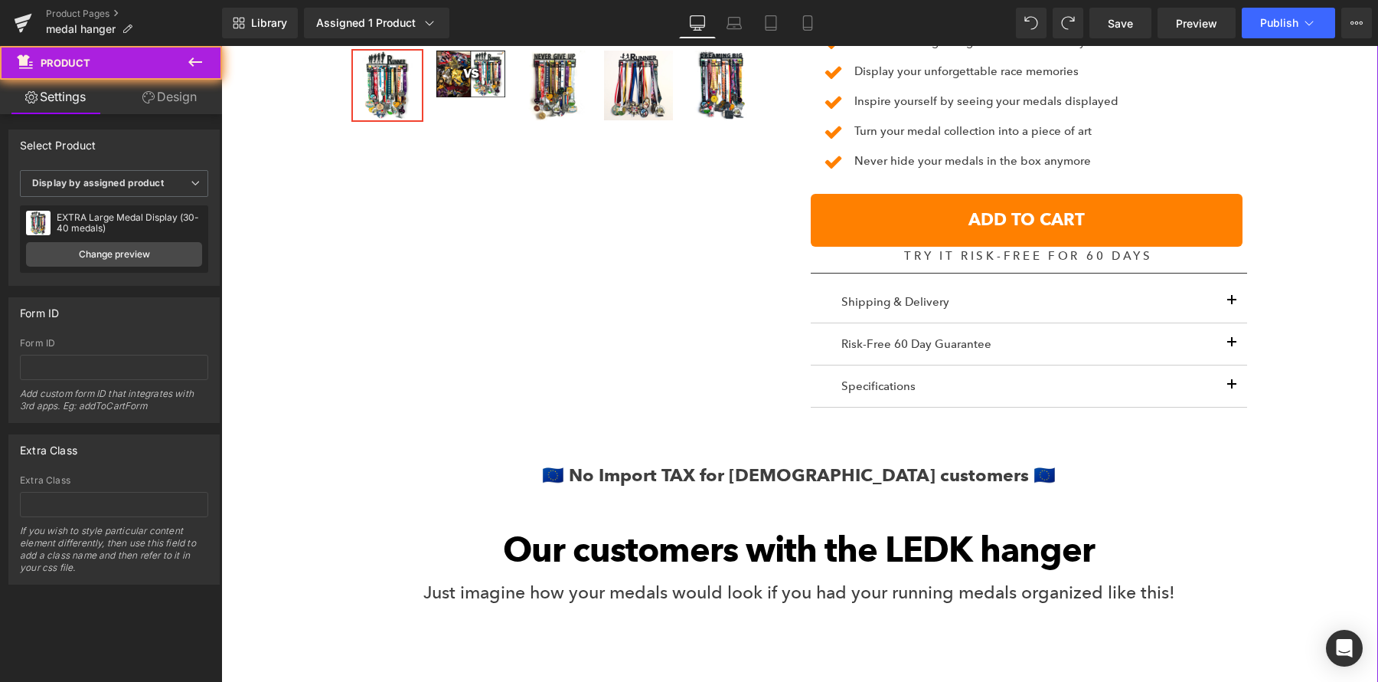
click at [1289, 296] on div "Give the sports medals you worked so hard for a super special place instead of …" at bounding box center [799, 153] width 1140 height 2115
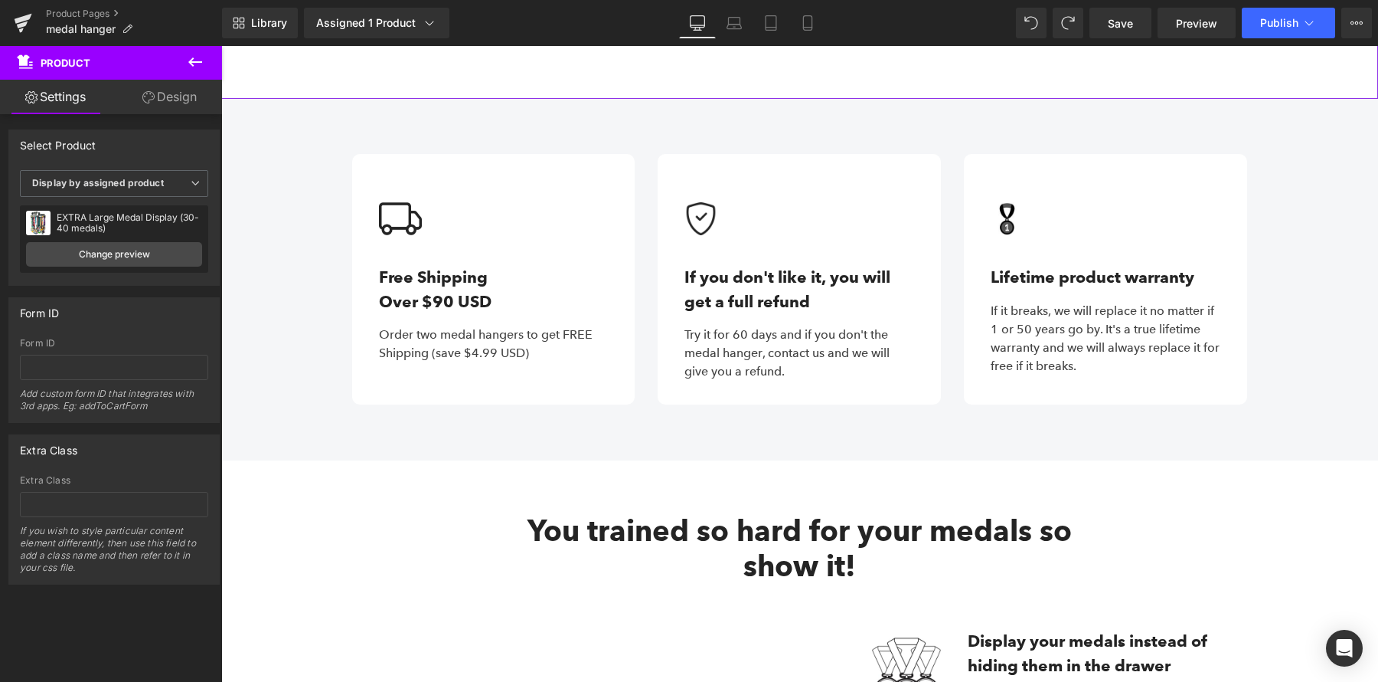
scroll to position [2263, 0]
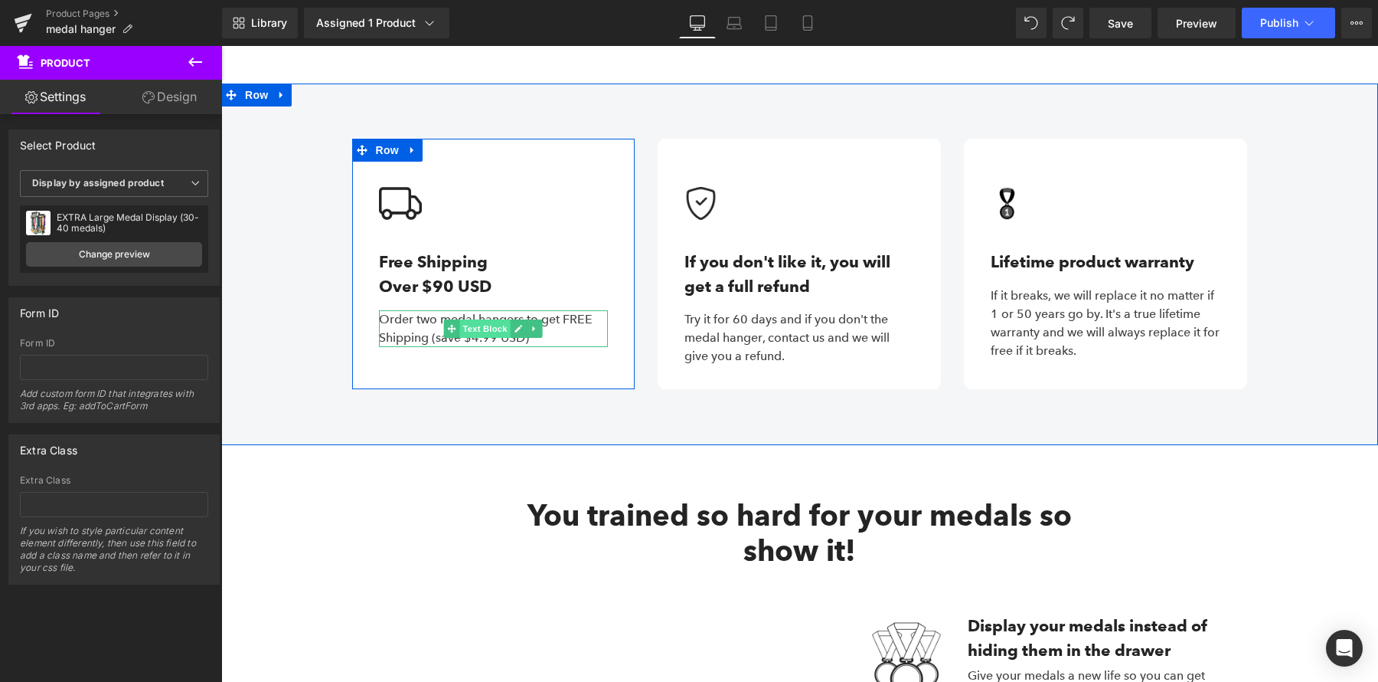
click at [510, 322] on span "Text Block" at bounding box center [485, 328] width 51 height 18
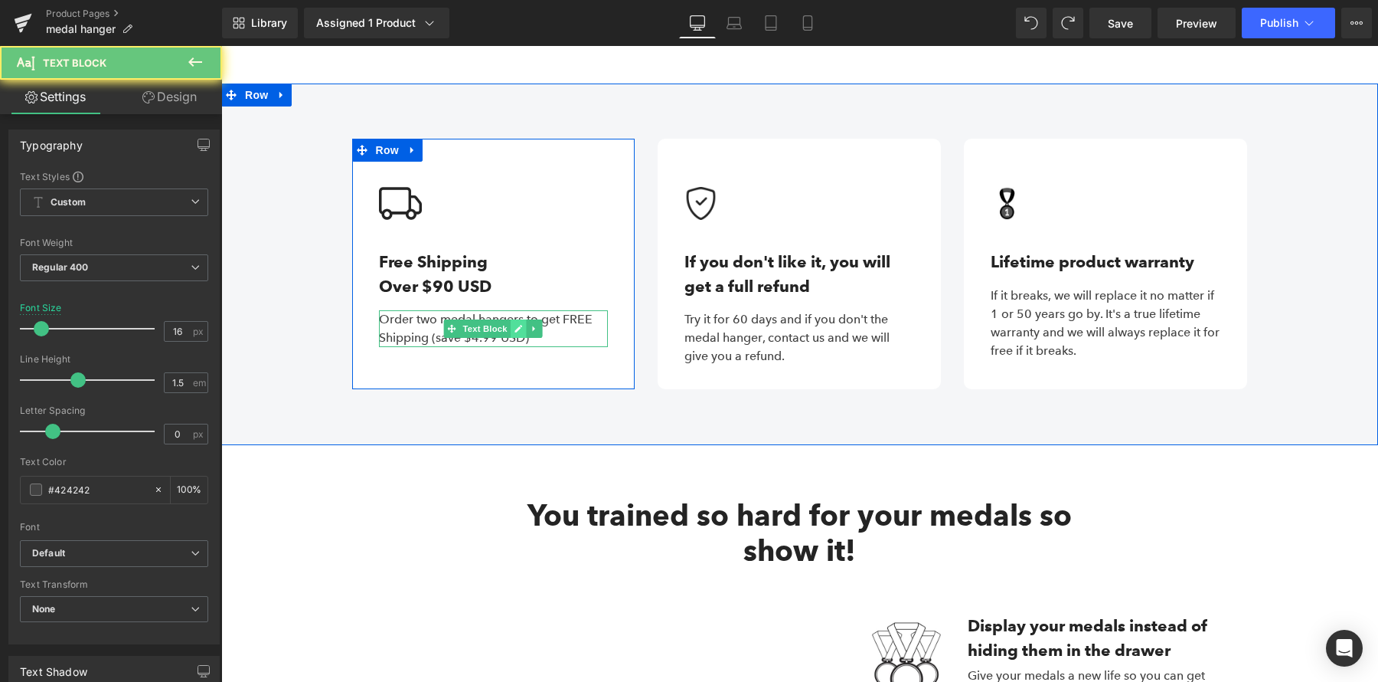
click at [523, 329] on icon at bounding box center [519, 328] width 8 height 9
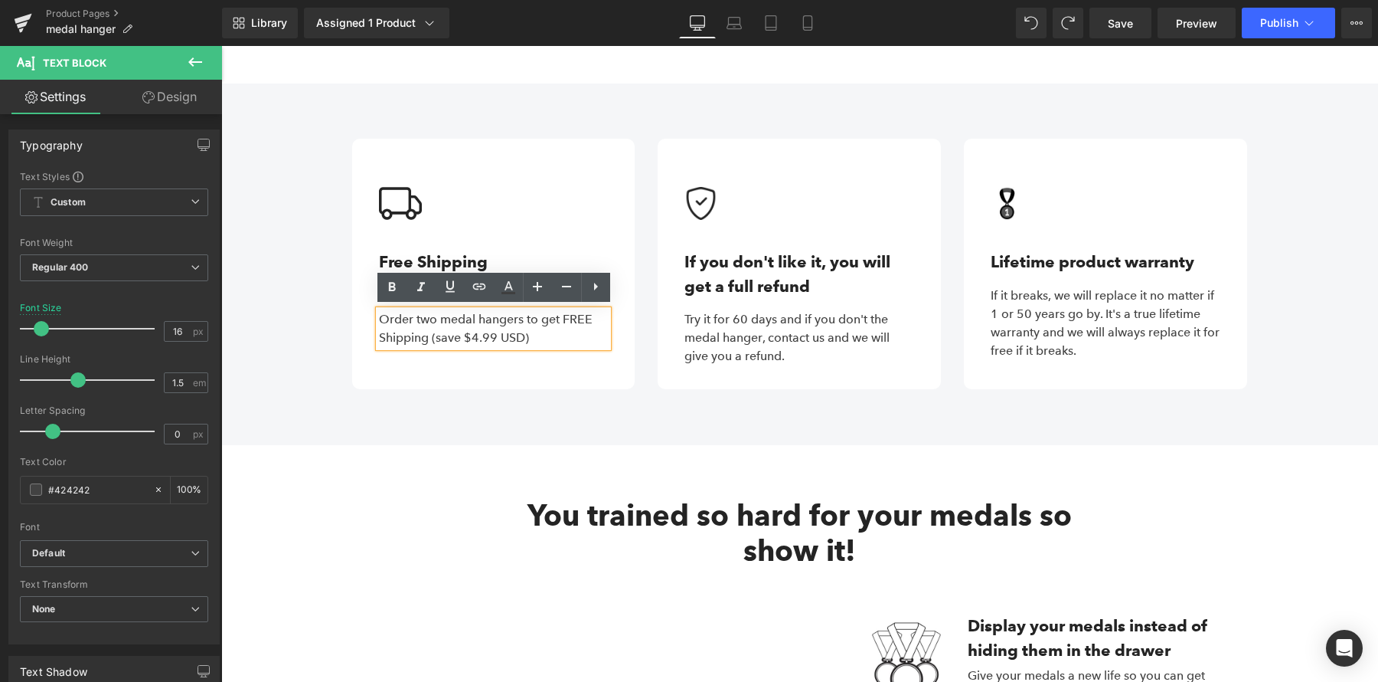
click at [498, 334] on p "Order two medal hangers to get FREE Shipping (save $4.99 USD)" at bounding box center [494, 328] width 230 height 37
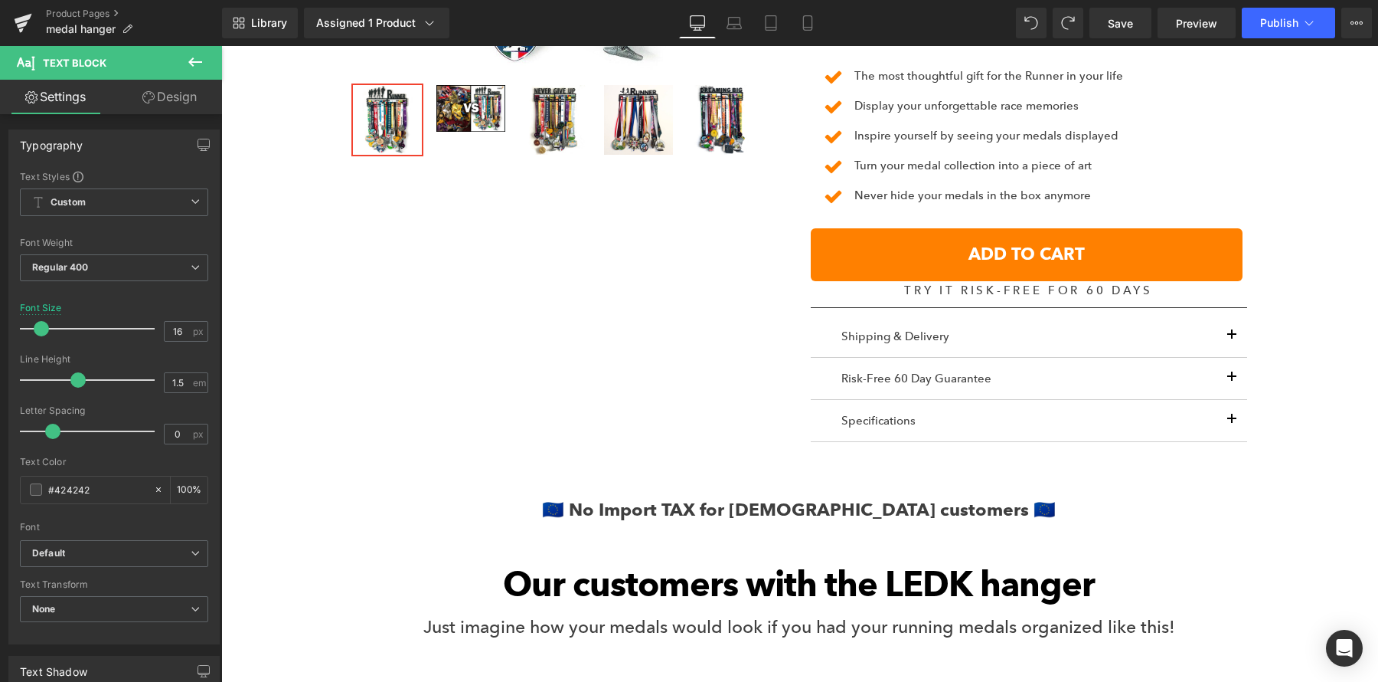
scroll to position [724, 0]
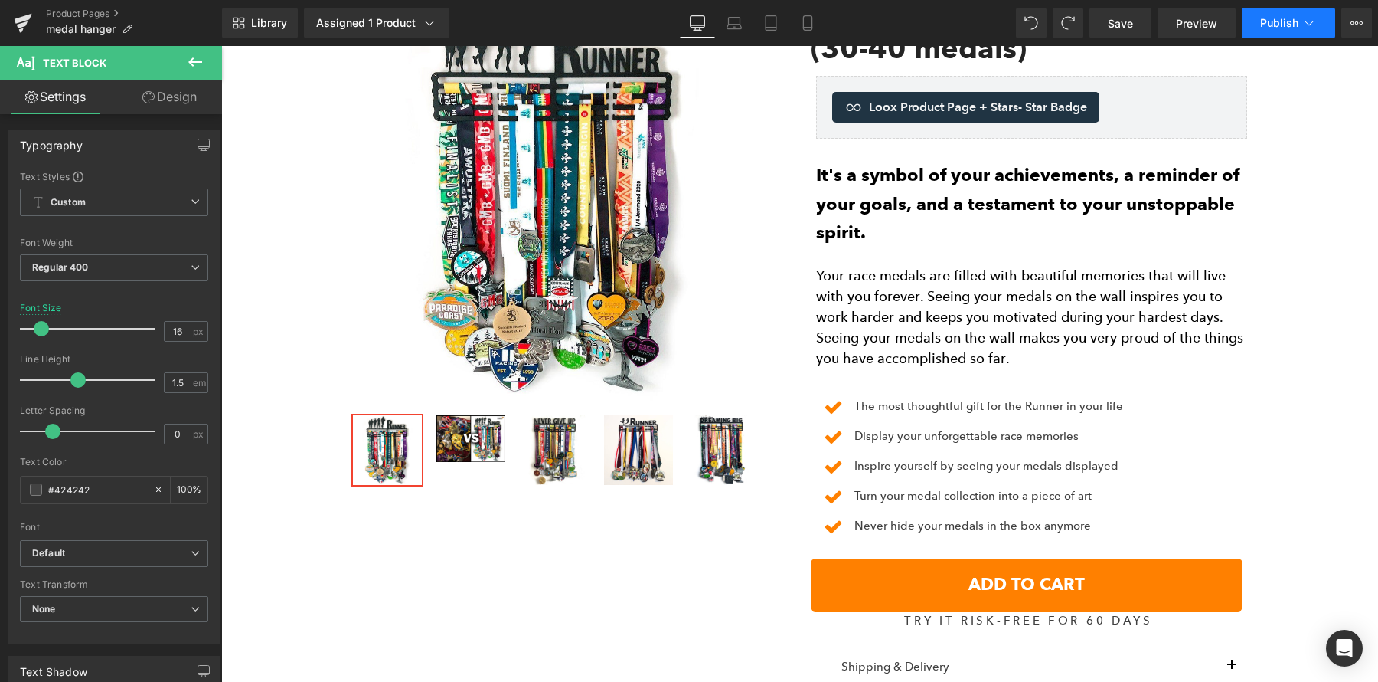
click at [1287, 25] on span "Publish" at bounding box center [1279, 23] width 38 height 12
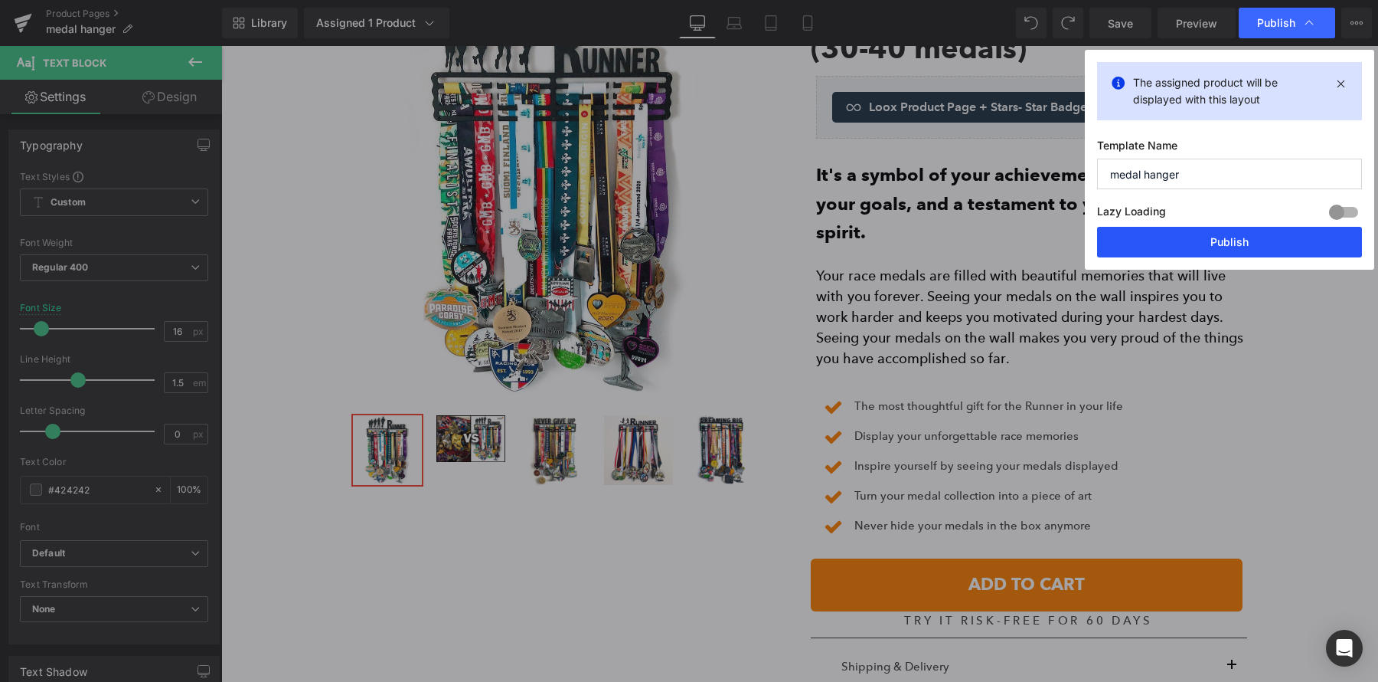
click at [1209, 239] on button "Publish" at bounding box center [1229, 242] width 265 height 31
